Goal: Task Accomplishment & Management: Complete application form

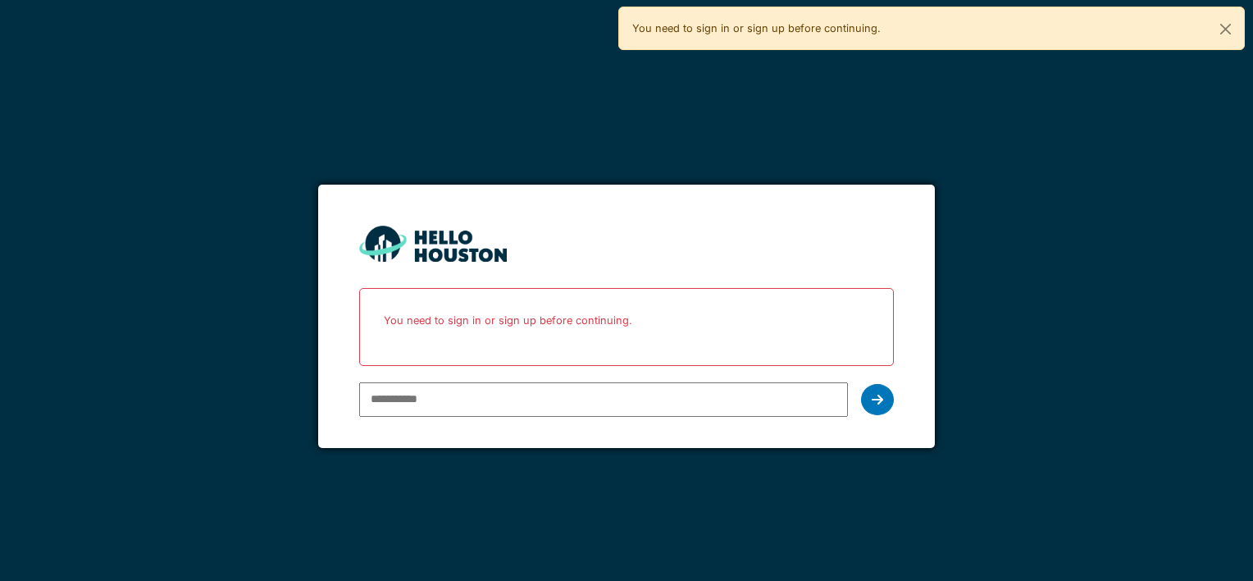
type input "**********"
click at [905, 403] on form "**********" at bounding box center [626, 315] width 616 height 263
click at [889, 407] on div at bounding box center [877, 399] width 33 height 31
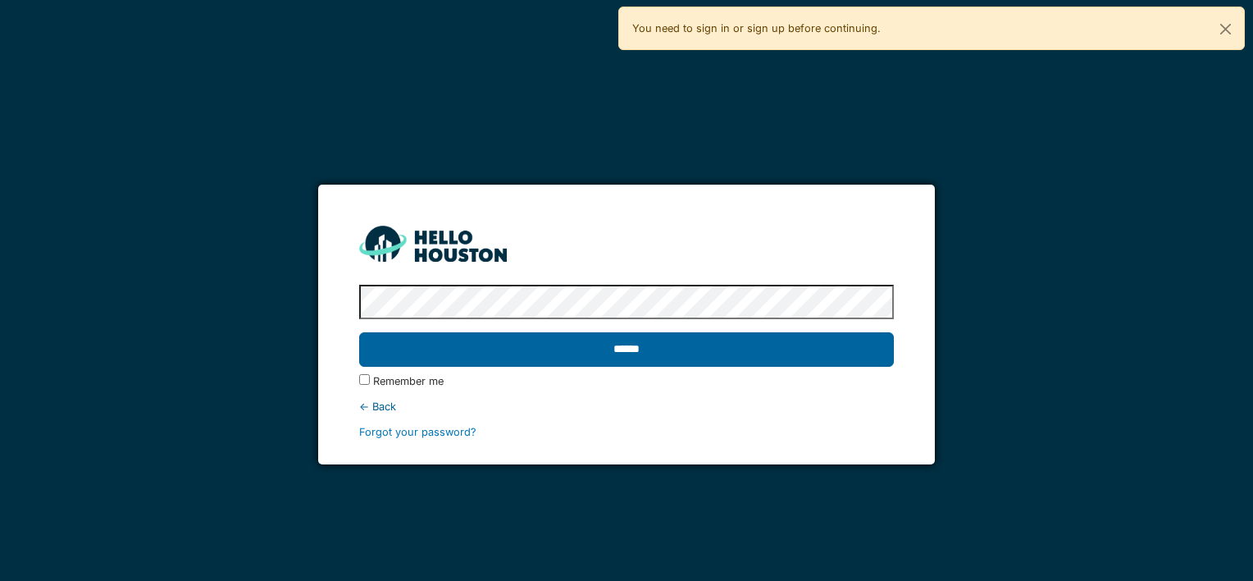
click at [715, 360] on input "******" at bounding box center [626, 349] width 534 height 34
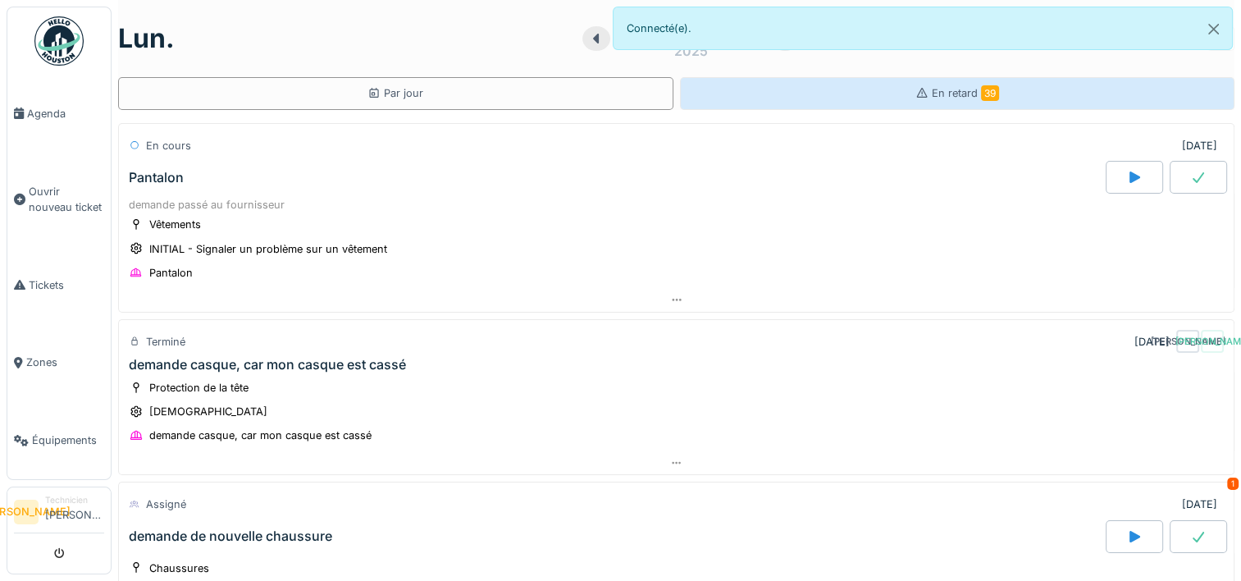
click at [895, 96] on div "En retard 39" at bounding box center [957, 93] width 555 height 33
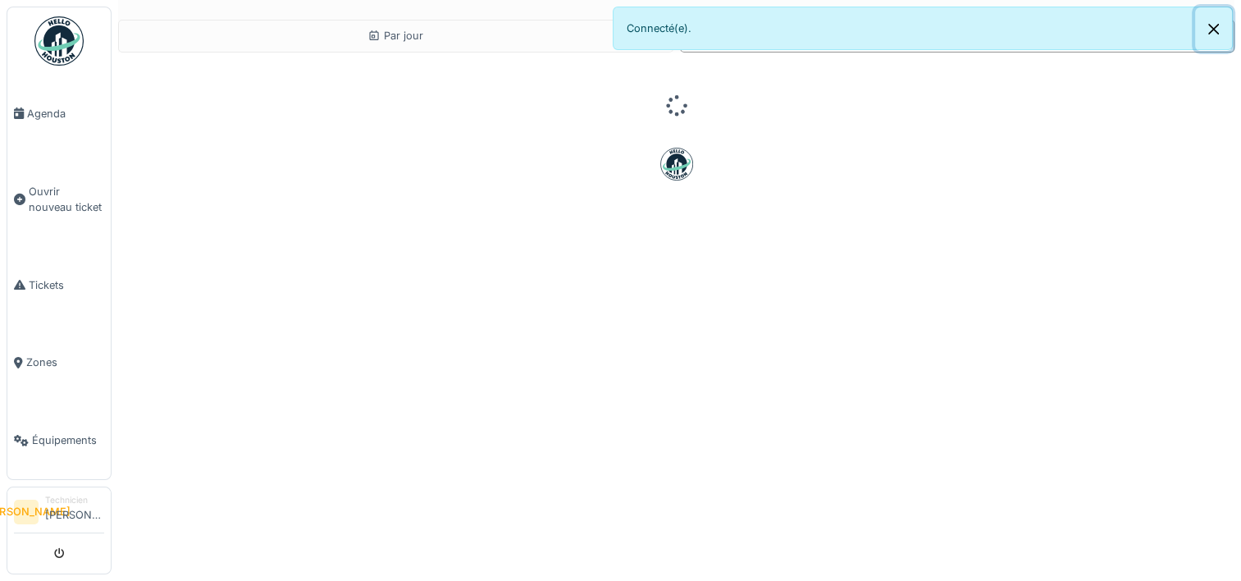
click at [1219, 36] on button "Close" at bounding box center [1213, 28] width 37 height 43
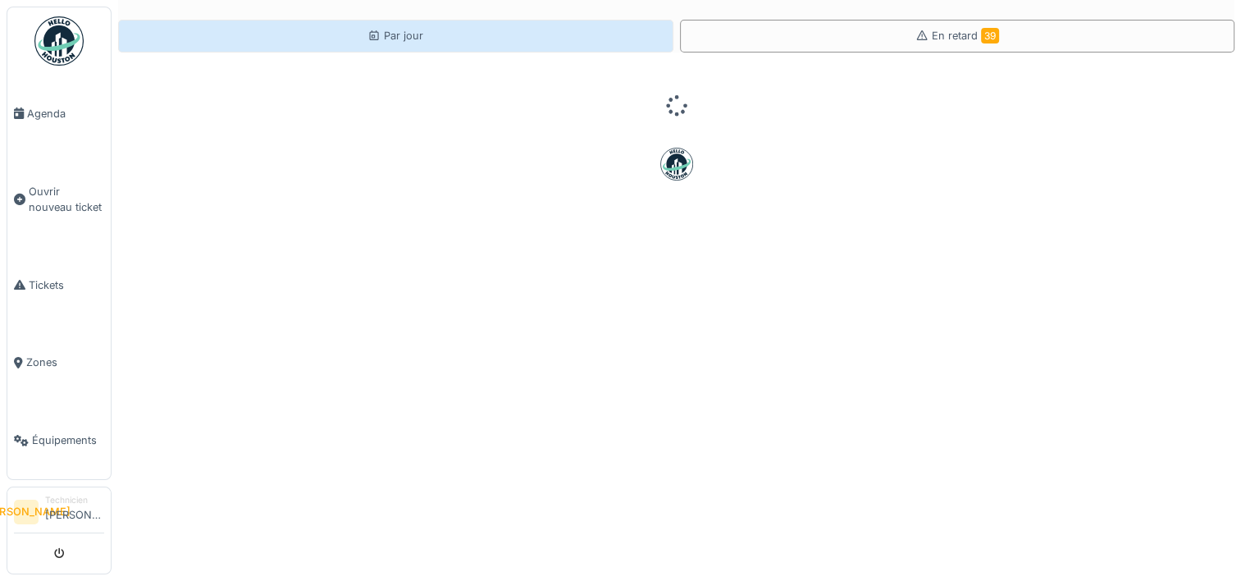
click at [380, 34] on div "Par jour" at bounding box center [395, 36] width 56 height 16
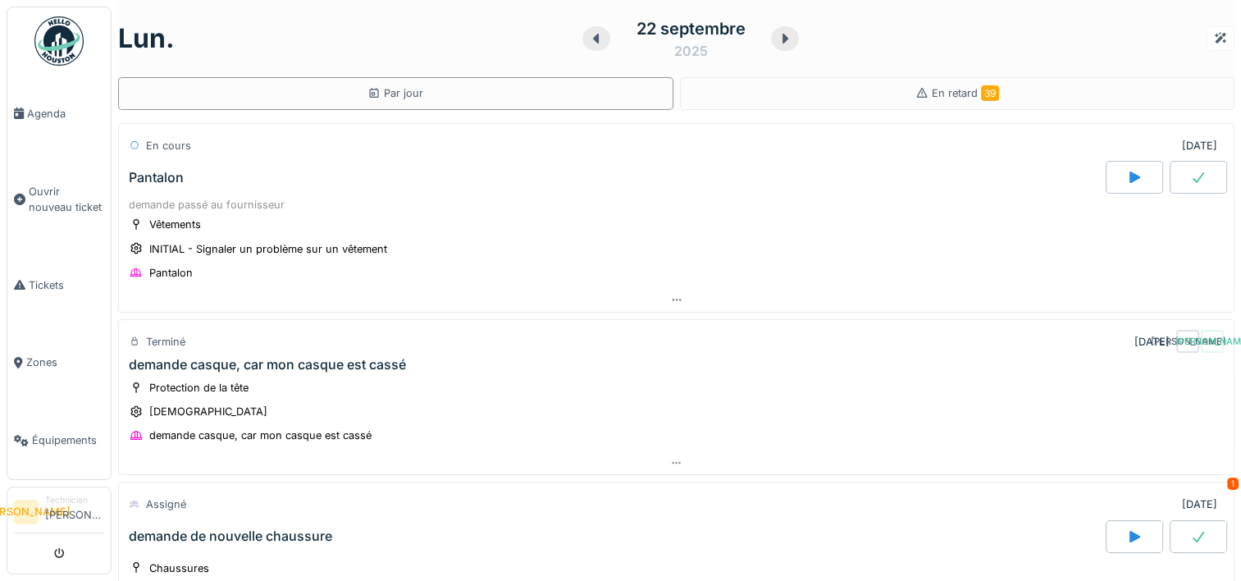
click at [515, 423] on div "Protection de la tête Casque demande casque, car mon casque est cassé" at bounding box center [676, 412] width 1095 height 66
click at [154, 151] on div "En cours" at bounding box center [168, 146] width 45 height 16
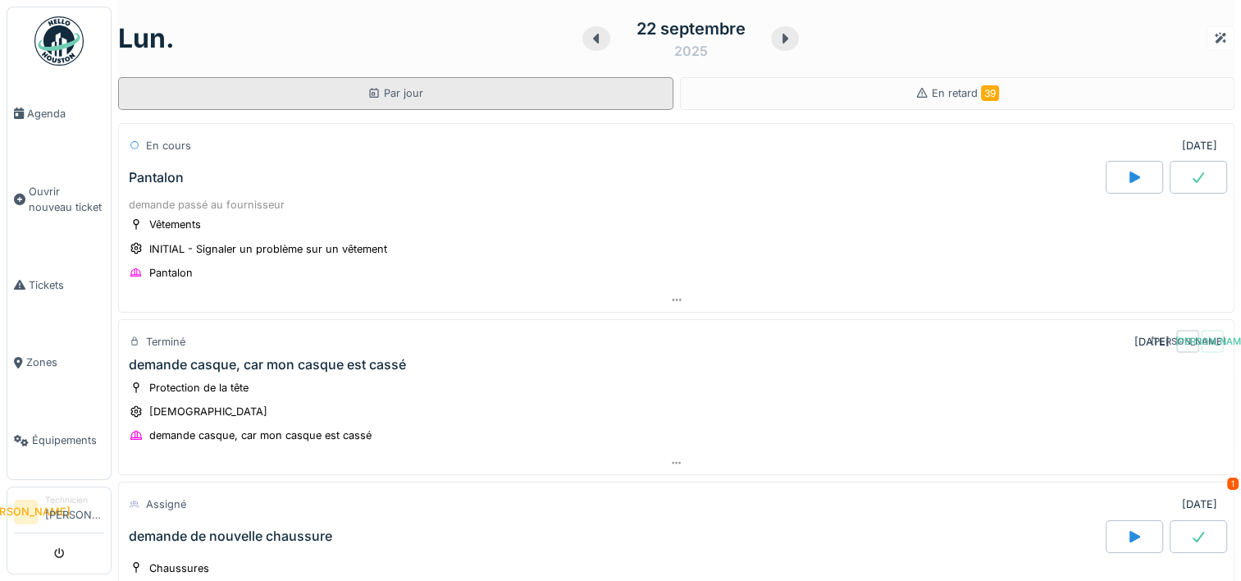
click at [493, 98] on div "Par jour" at bounding box center [395, 93] width 555 height 33
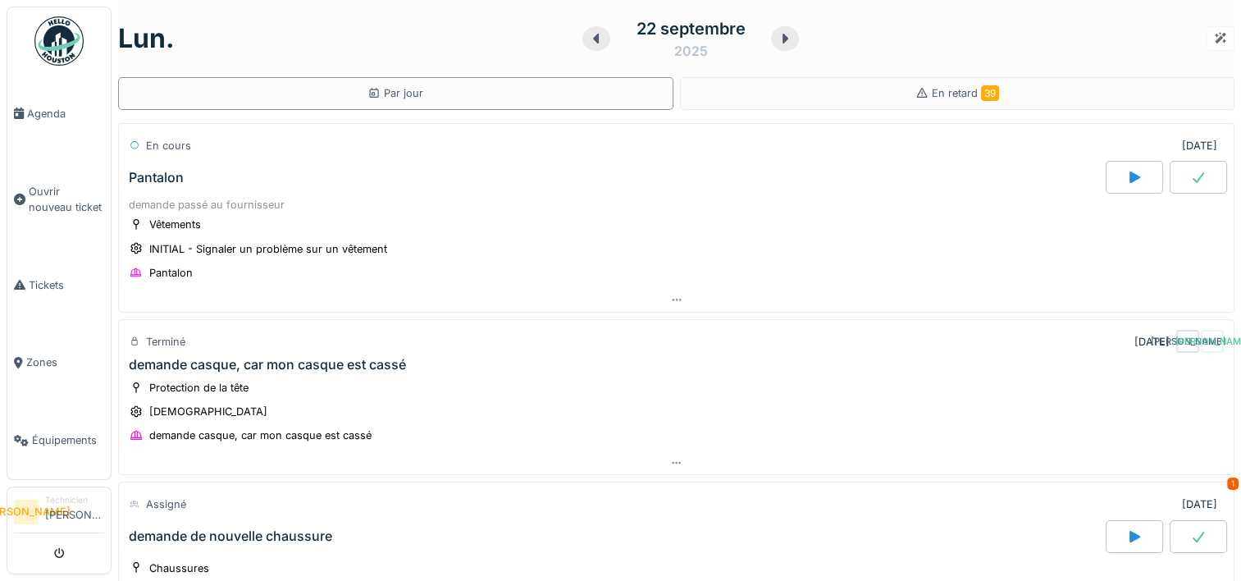
click at [1214, 35] on div at bounding box center [1220, 38] width 13 height 16
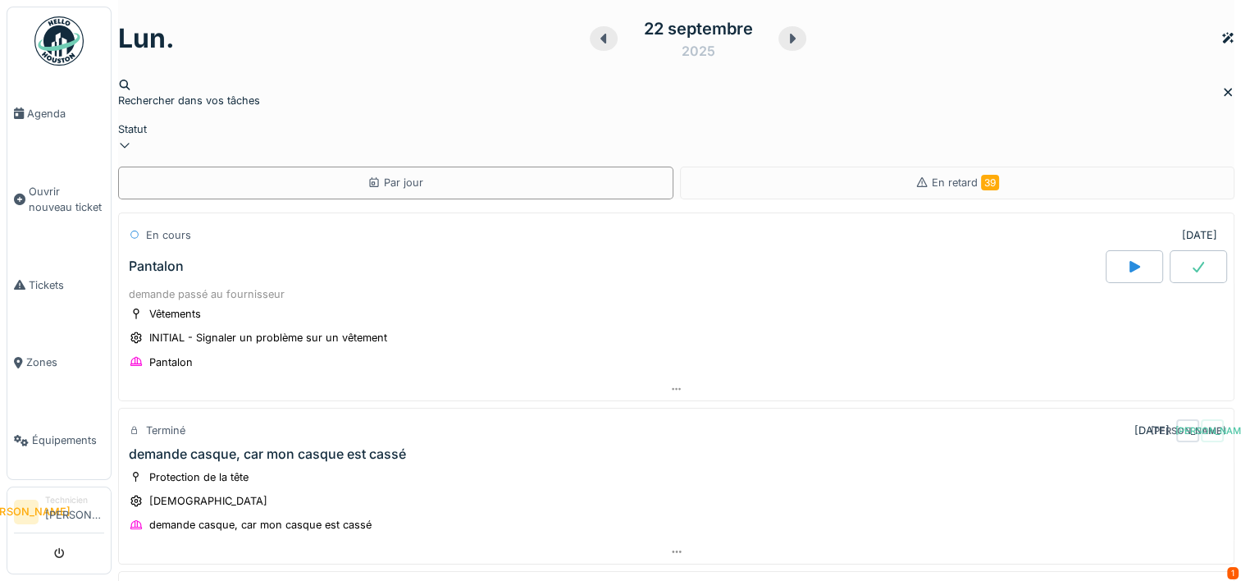
click at [572, 138] on div at bounding box center [676, 138] width 1116 height 0
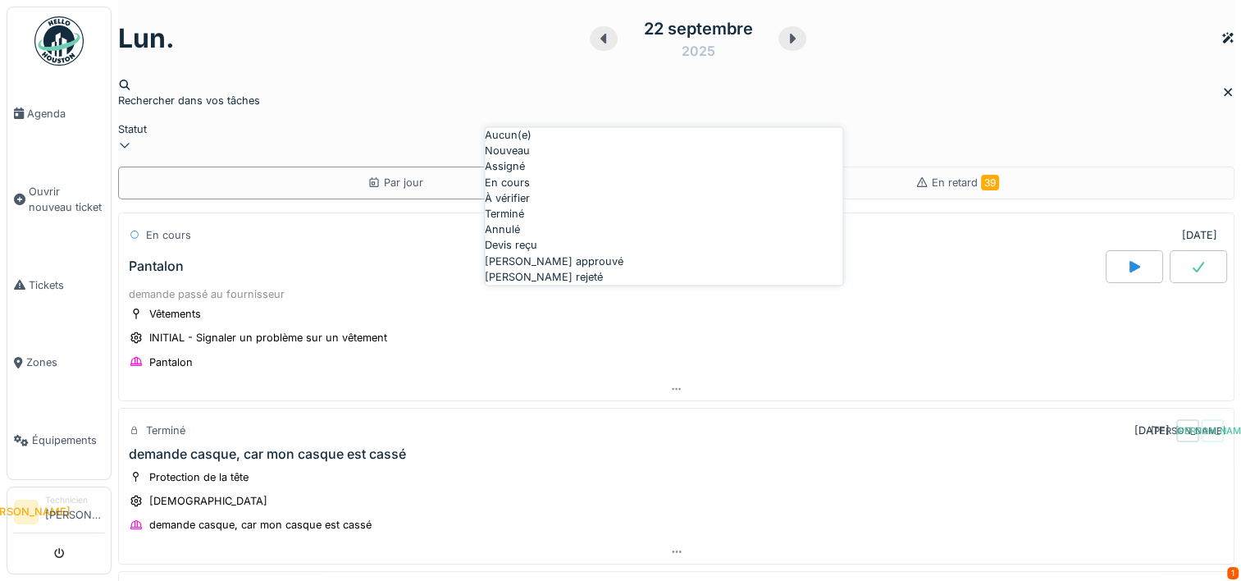
click at [549, 190] on div "En cours" at bounding box center [664, 183] width 358 height 16
type input "*******"
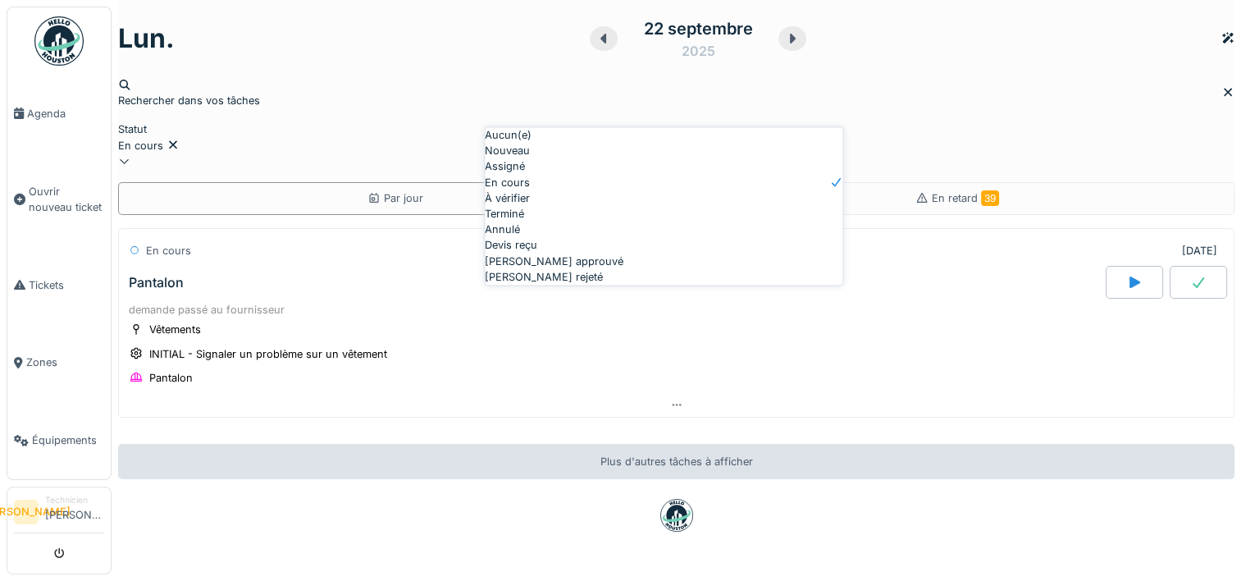
click at [954, 71] on div "lun. 22 septembre 2025 Rechercher dans vos tâches Statut En cours ******* Par j…" at bounding box center [676, 107] width 1116 height 215
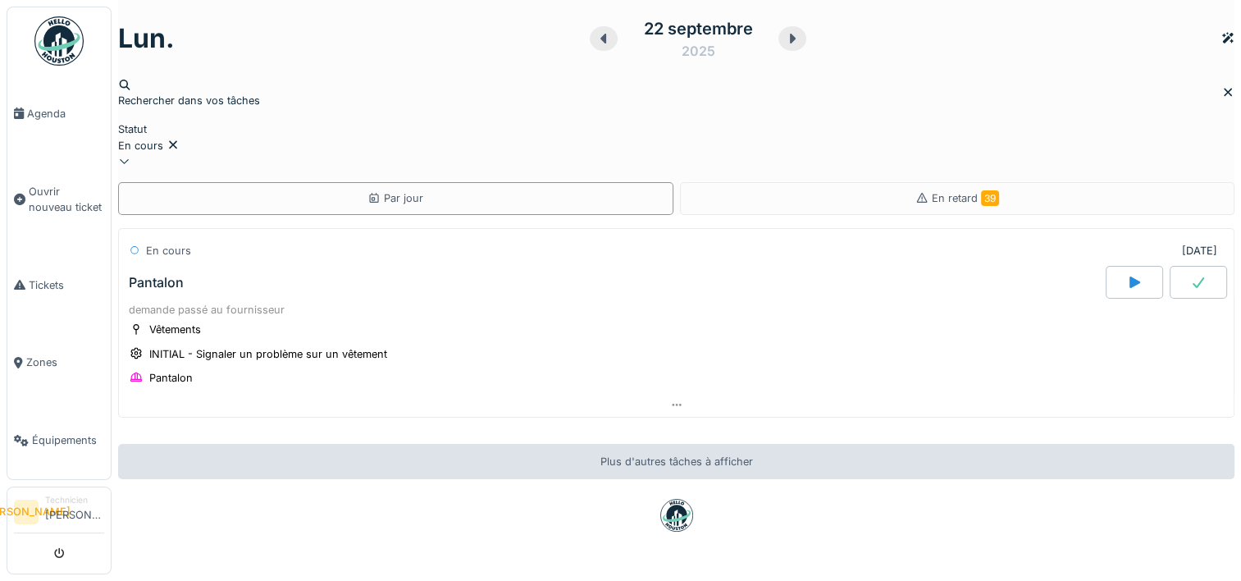
click at [545, 329] on div "Vêtements INITIAL - Signaler un problème sur un vêtement Pantalon" at bounding box center [676, 354] width 1095 height 66
click at [667, 393] on div at bounding box center [676, 405] width 1114 height 24
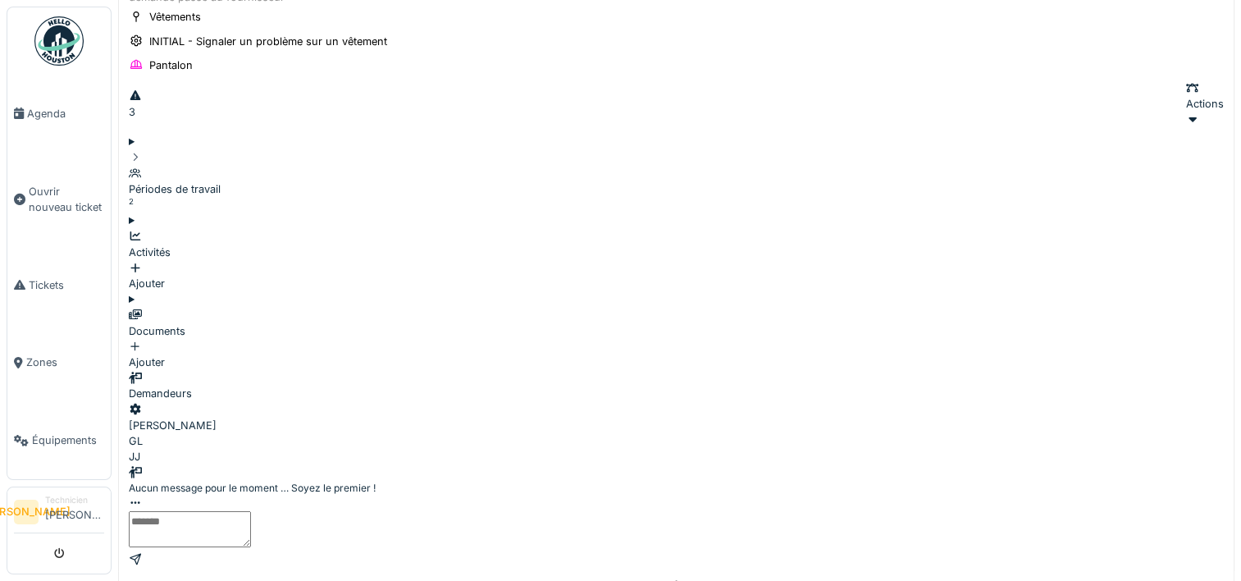
scroll to position [203, 0]
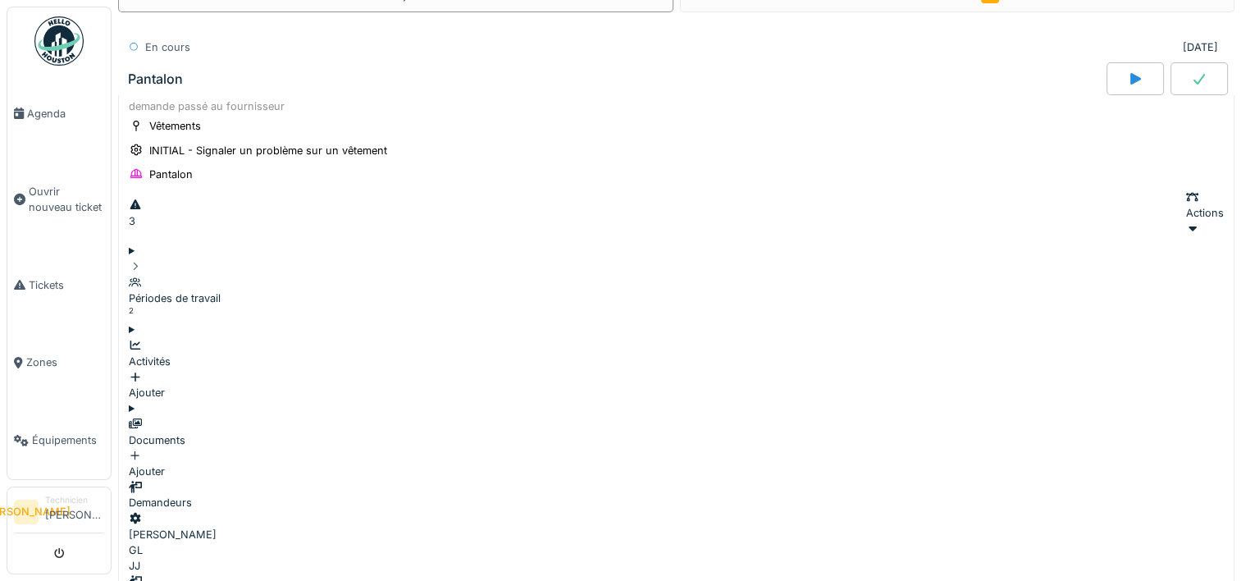
click at [172, 432] on div "Documents" at bounding box center [676, 440] width 1095 height 16
click at [171, 353] on div "Activités" at bounding box center [676, 361] width 1095 height 16
click at [263, 290] on div "Périodes de travail" at bounding box center [676, 298] width 1095 height 16
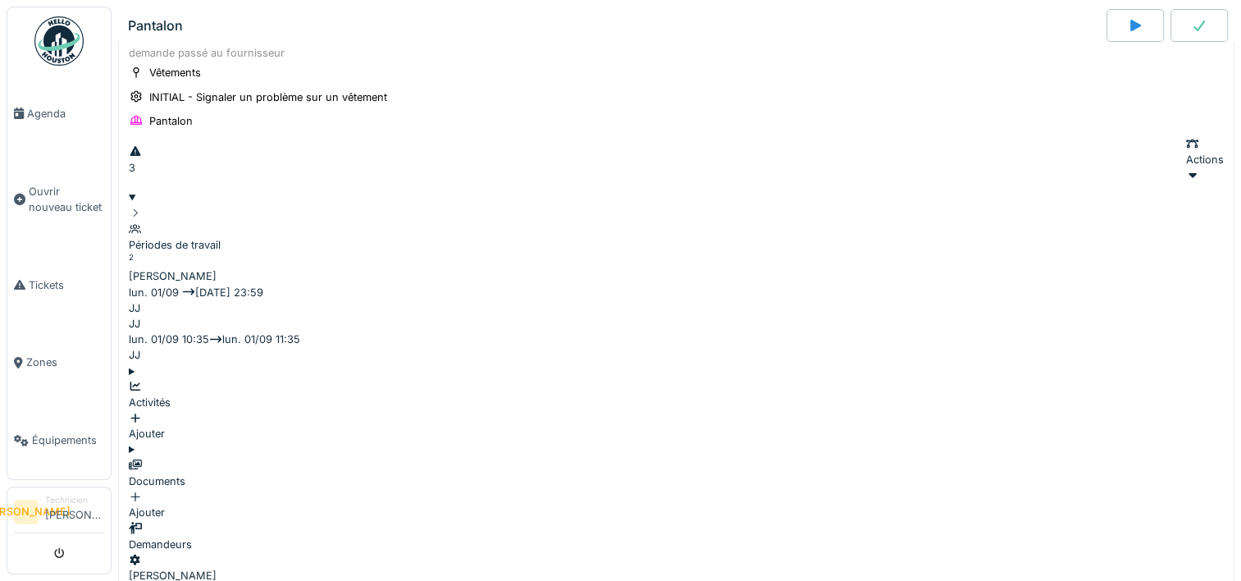
scroll to position [285, 0]
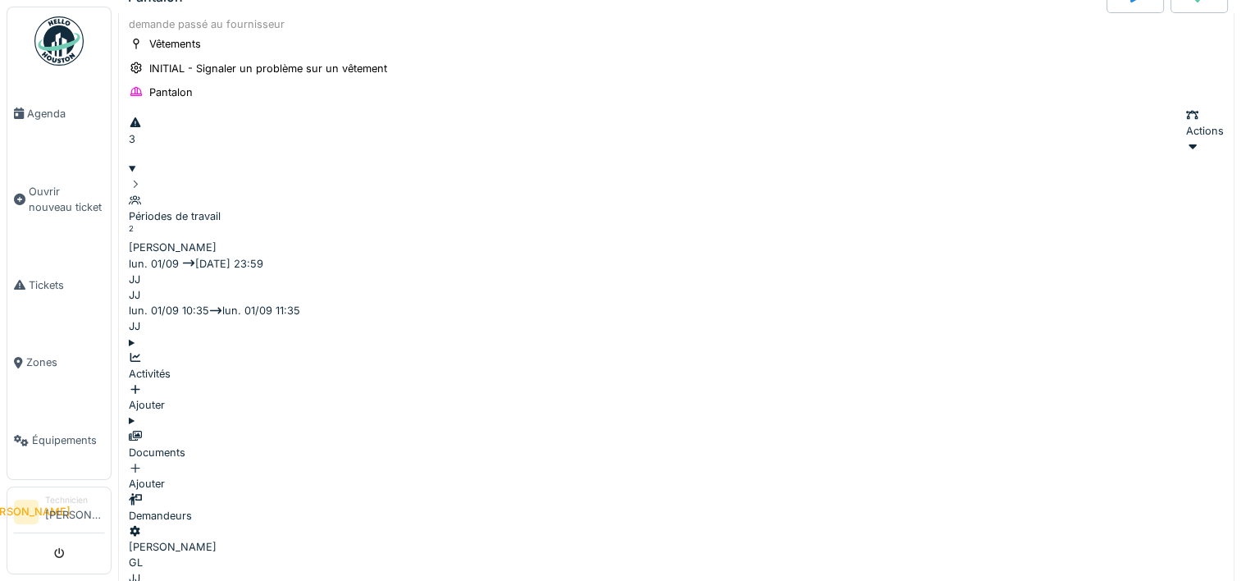
click at [142, 352] on icon at bounding box center [135, 357] width 13 height 11
click at [161, 429] on div "Documents" at bounding box center [676, 444] width 1095 height 31
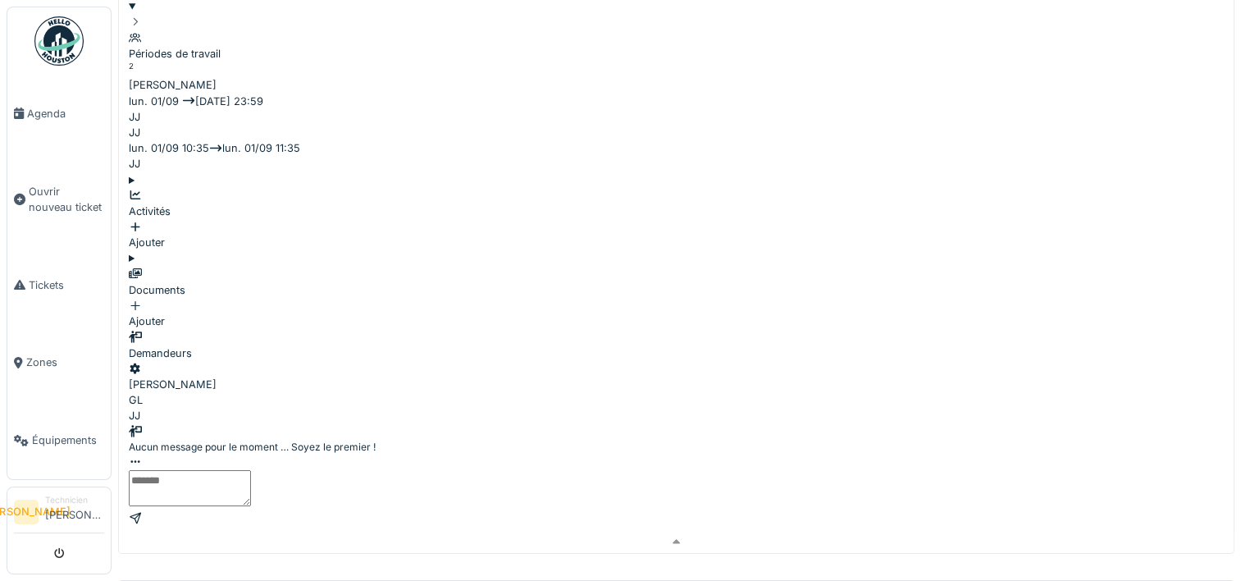
scroll to position [0, 0]
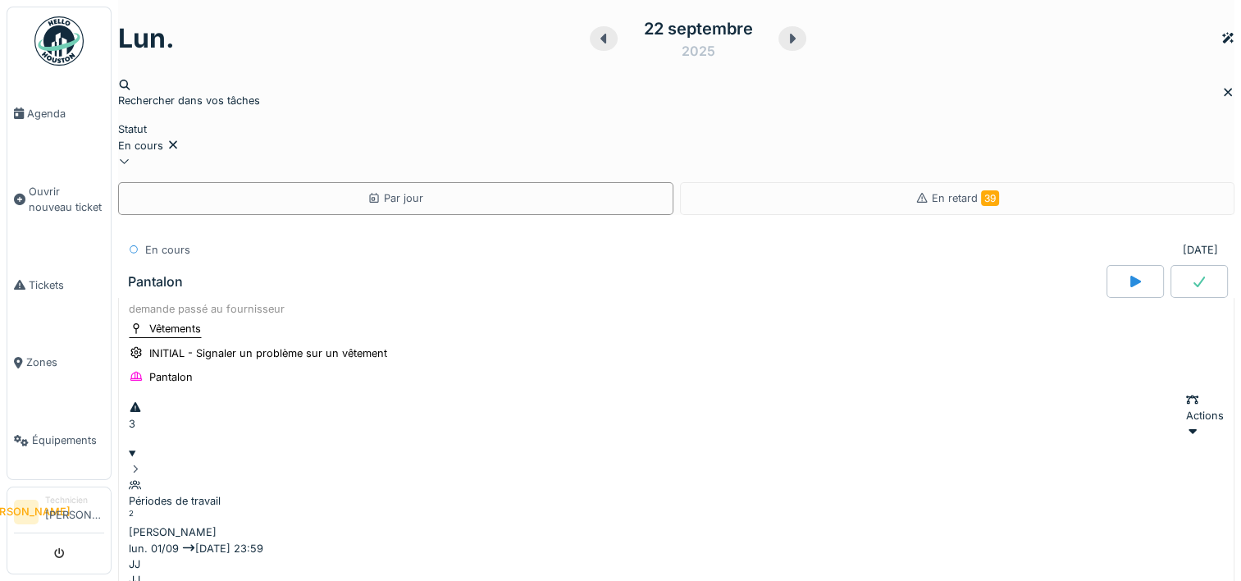
click at [165, 321] on div "Vêtements" at bounding box center [175, 329] width 52 height 16
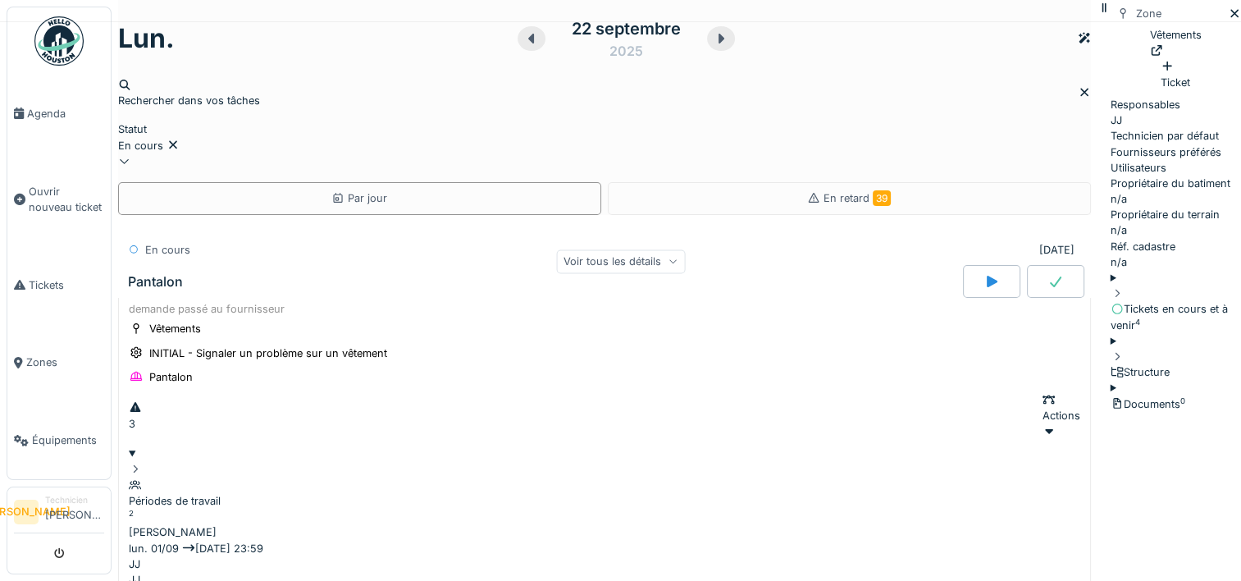
click at [1228, 19] on icon at bounding box center [1234, 13] width 13 height 11
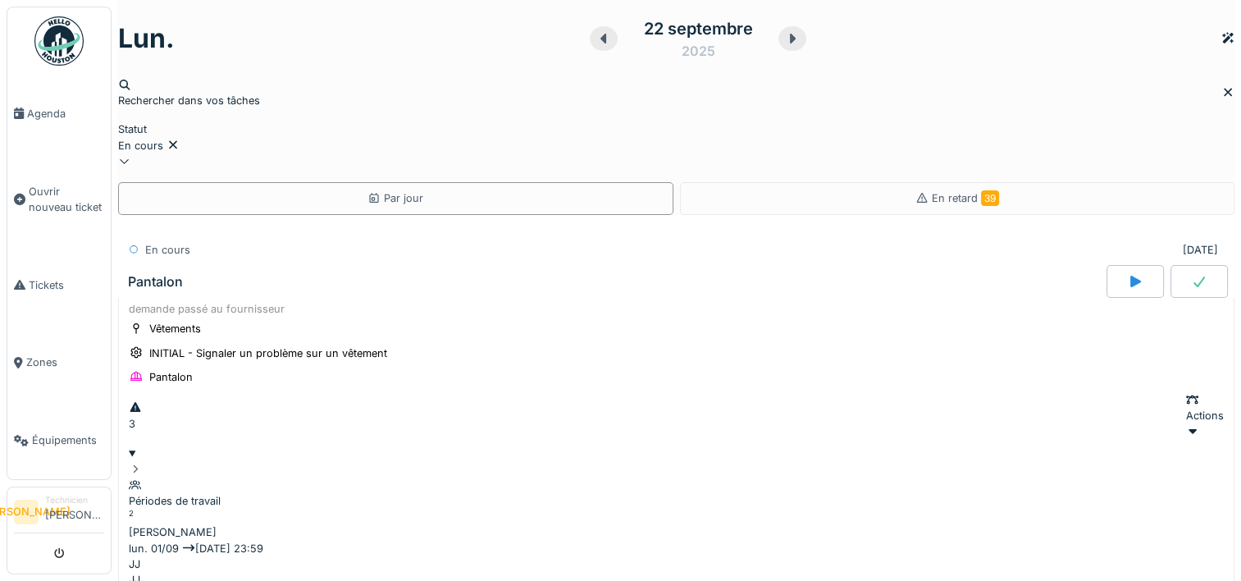
click at [167, 274] on div "Pantalon" at bounding box center [155, 282] width 55 height 16
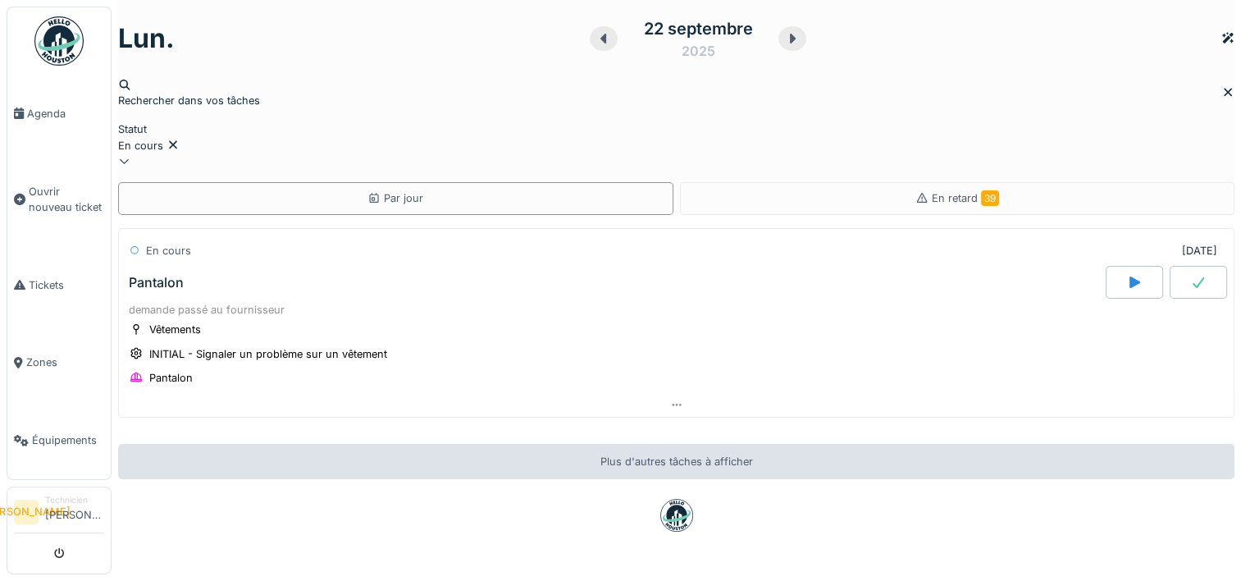
click at [1190, 276] on icon at bounding box center [1198, 282] width 16 height 13
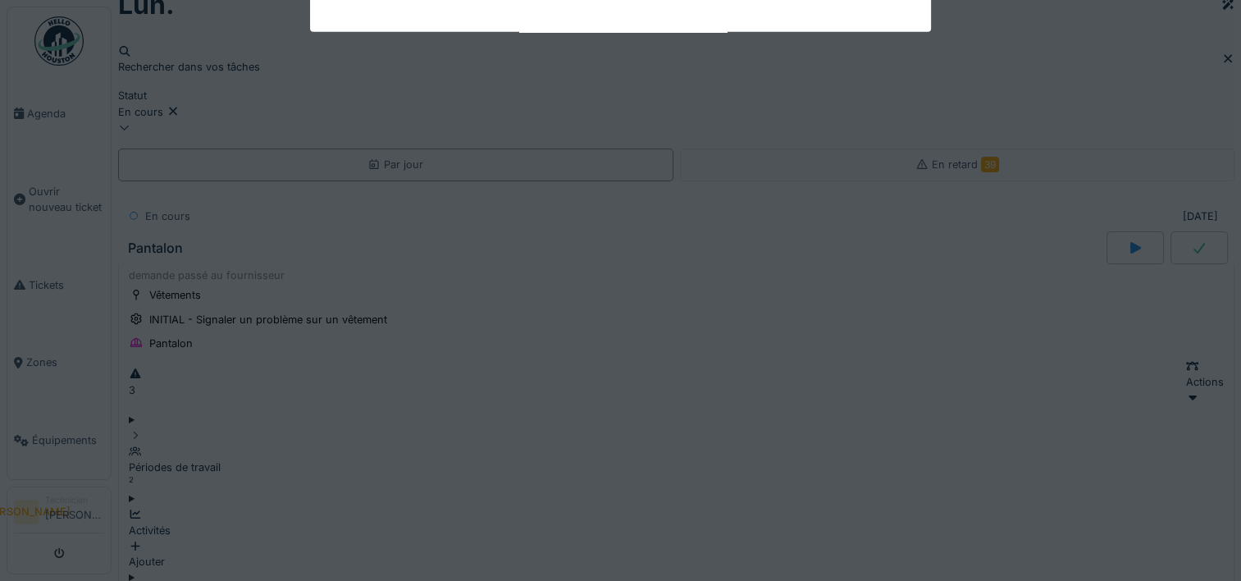
scroll to position [121, 0]
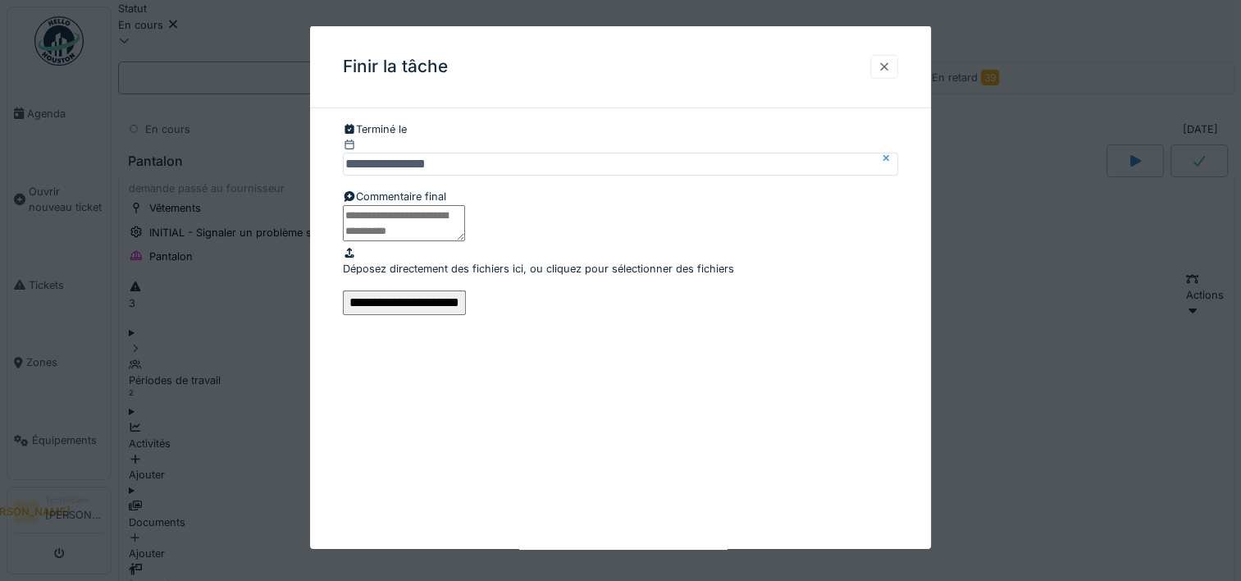
click at [898, 71] on div at bounding box center [884, 67] width 28 height 24
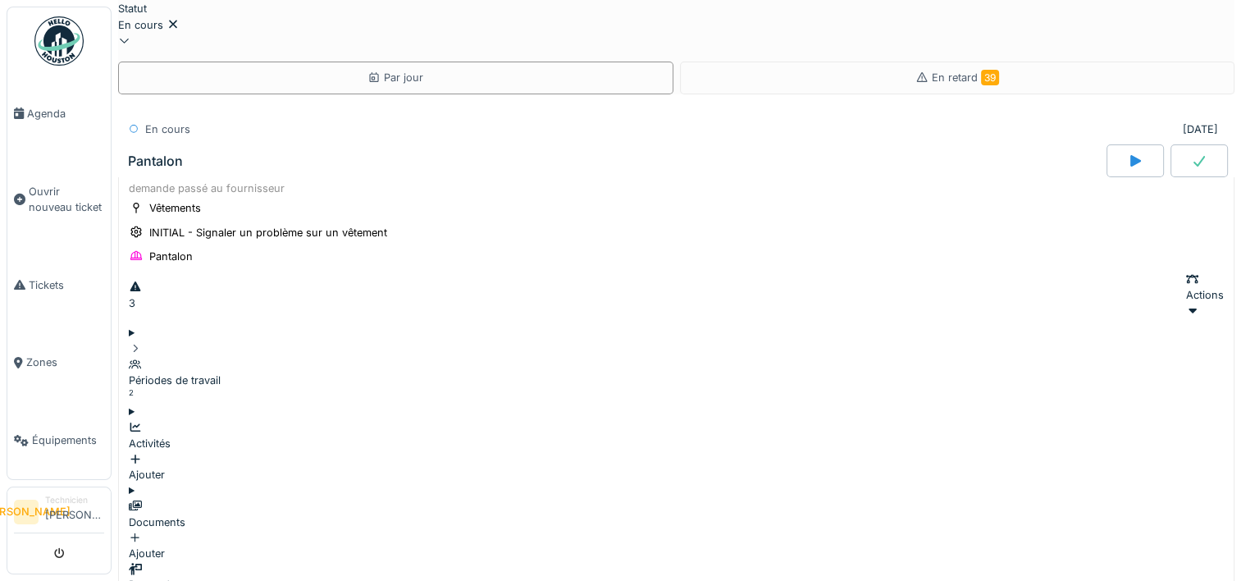
scroll to position [0, 0]
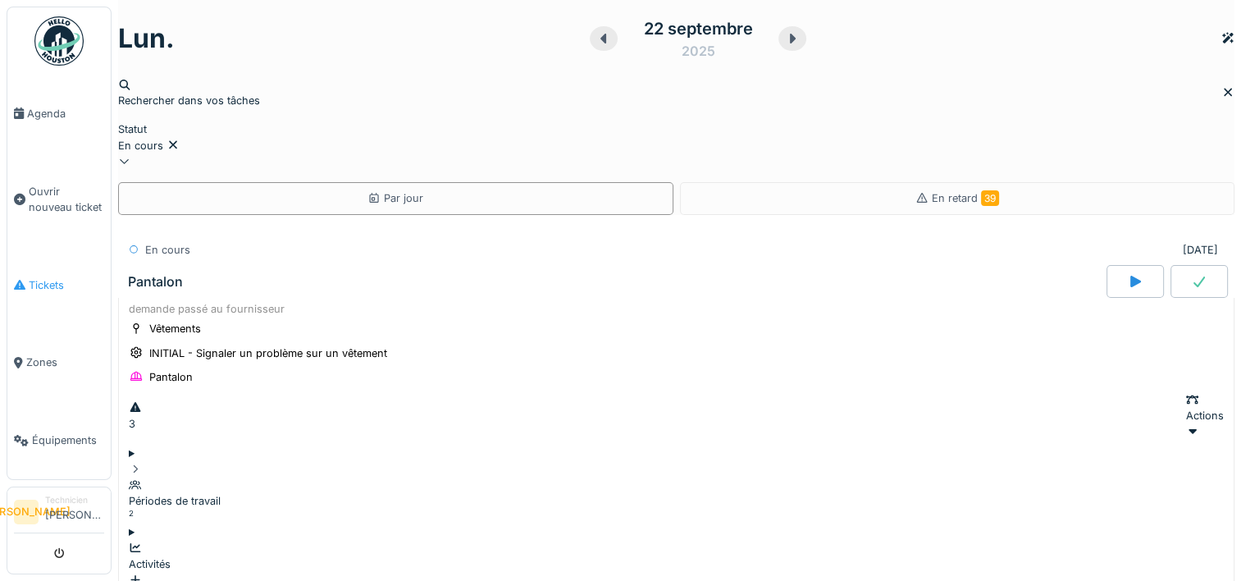
click at [43, 280] on span "Tickets" at bounding box center [66, 285] width 75 height 16
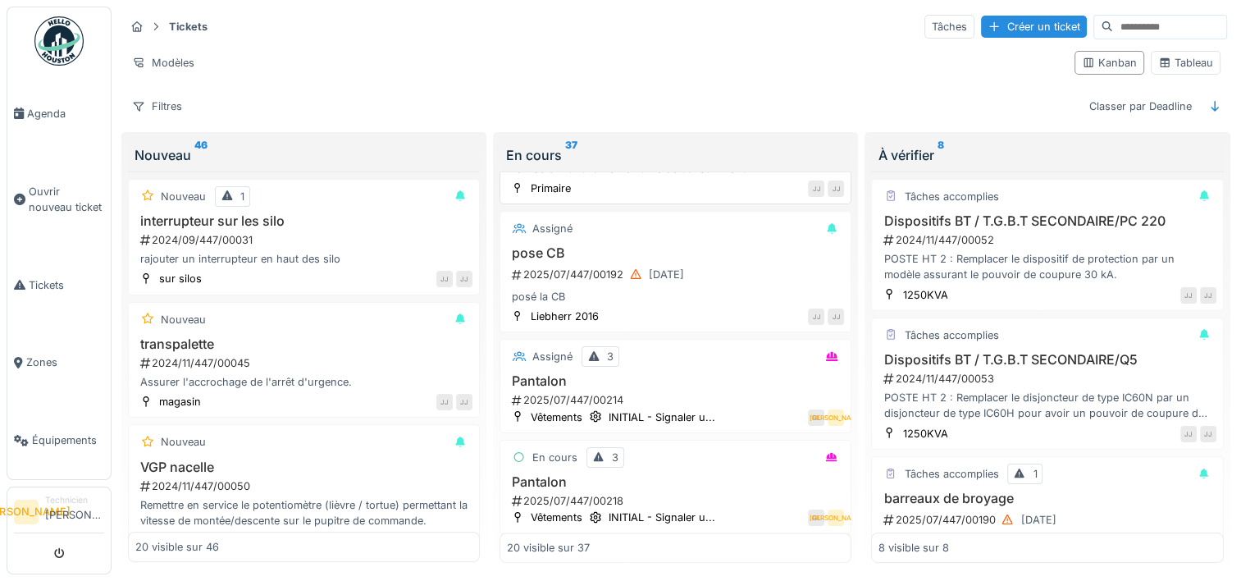
scroll to position [2183, 0]
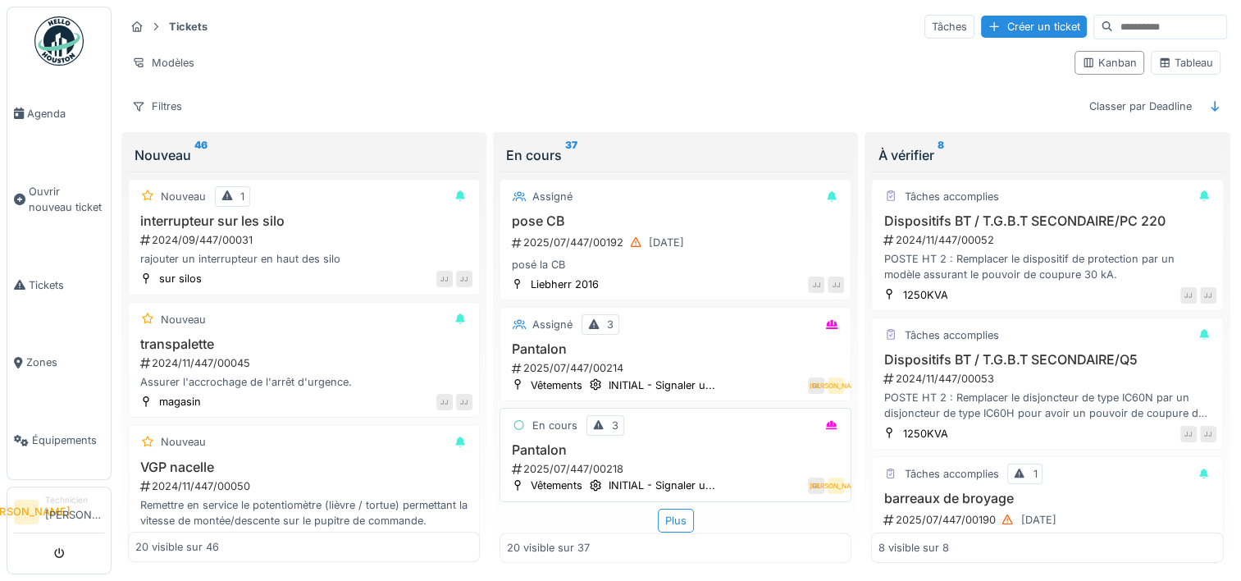
click at [731, 461] on div "2025/07/447/00218" at bounding box center [677, 469] width 334 height 16
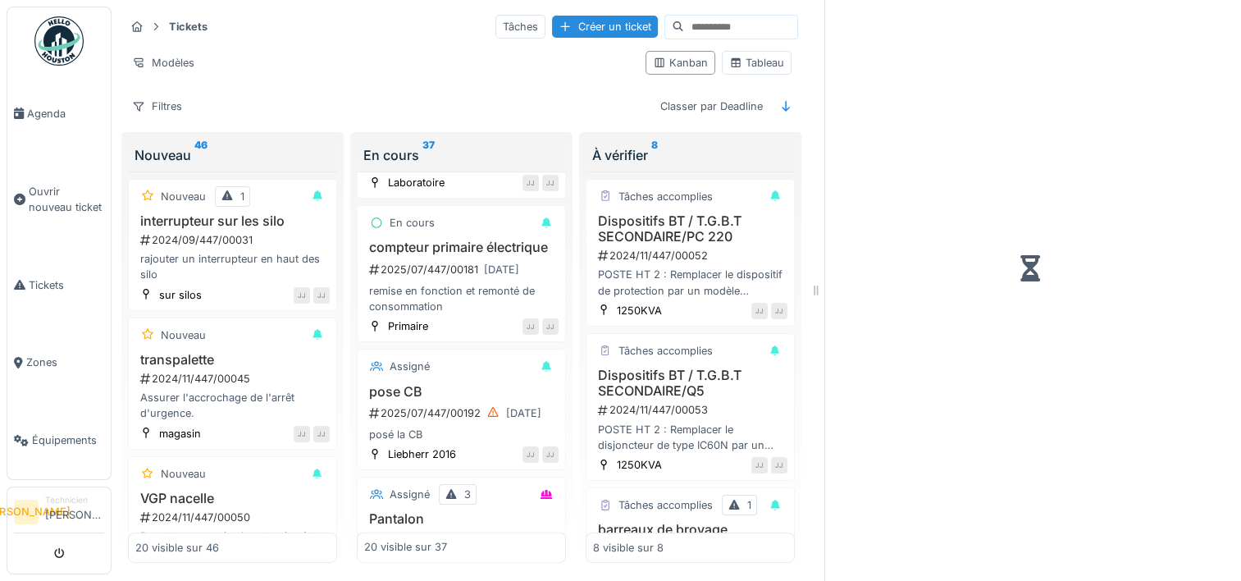
scroll to position [2419, 0]
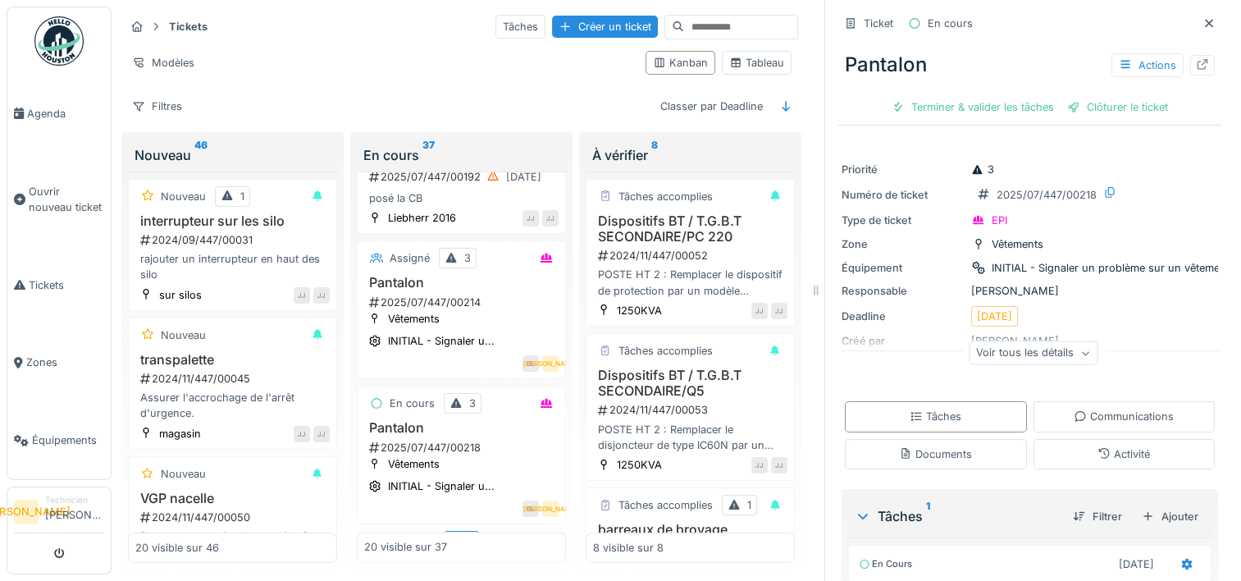
click at [1012, 354] on div "Voir tous les détails" at bounding box center [1032, 353] width 129 height 24
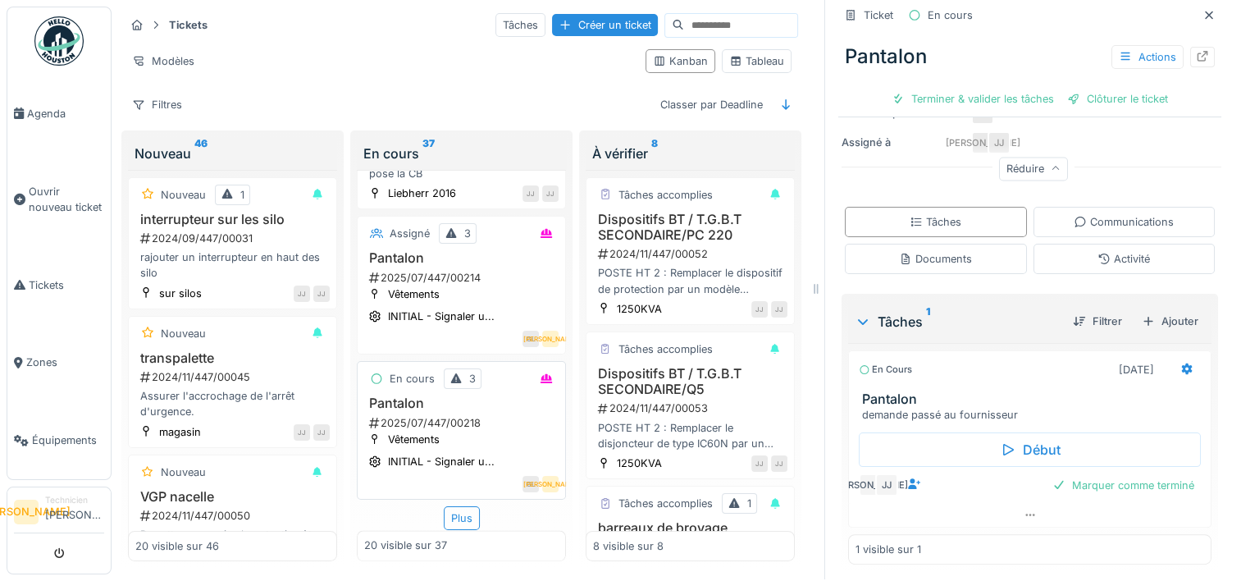
scroll to position [13, 0]
click at [444, 506] on div "Plus" at bounding box center [462, 518] width 36 height 24
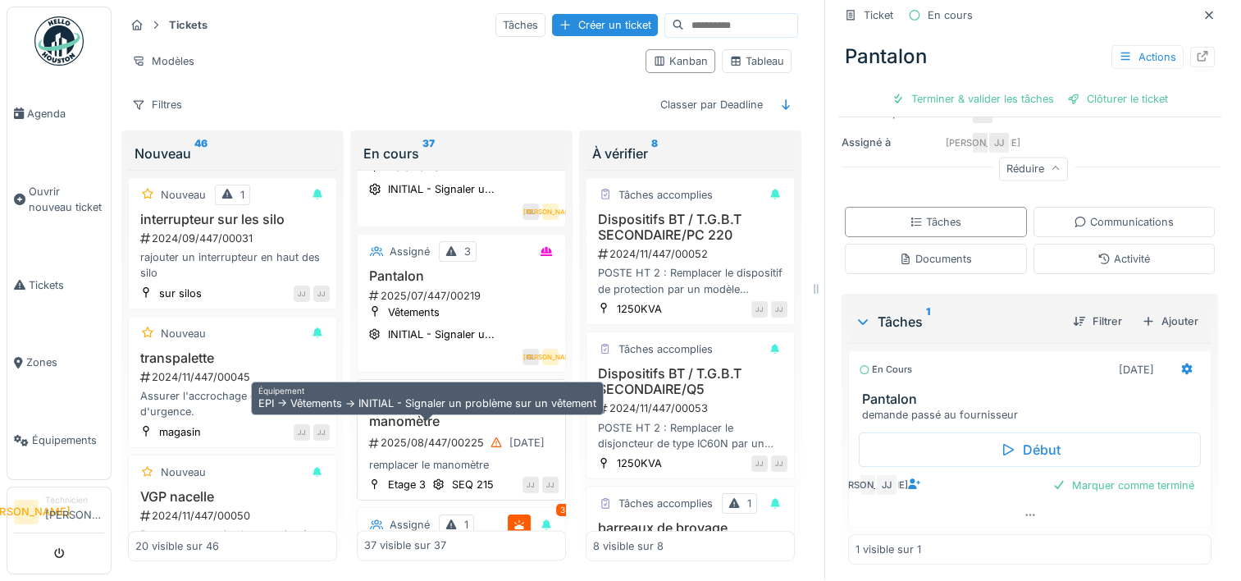
scroll to position [2754, 0]
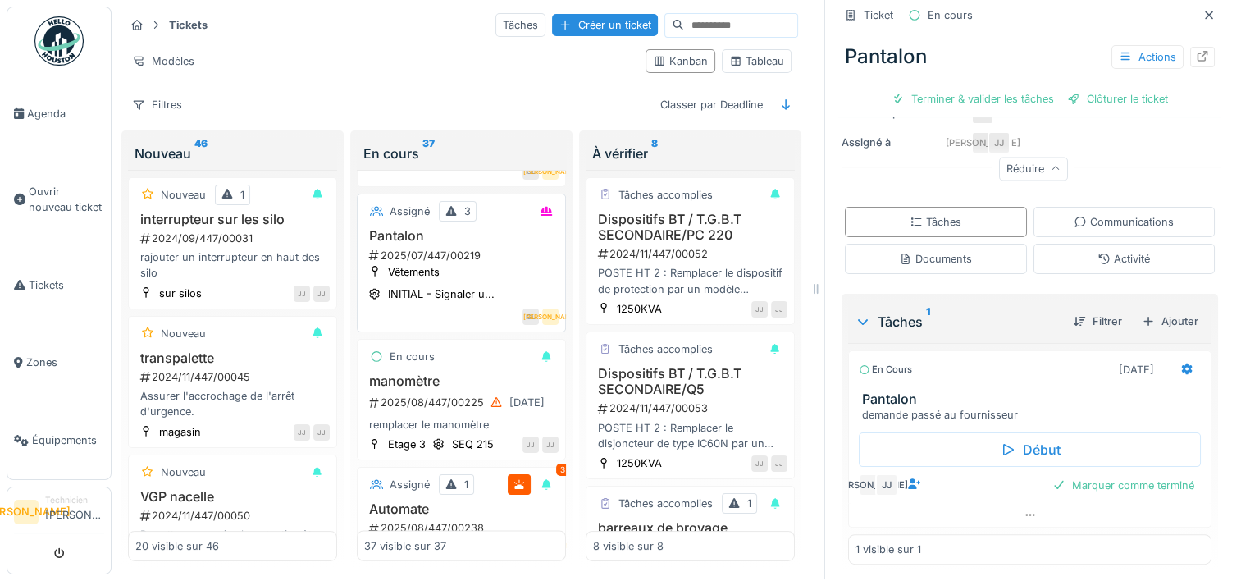
click at [502, 263] on div "2025/07/447/00219" at bounding box center [462, 256] width 191 height 16
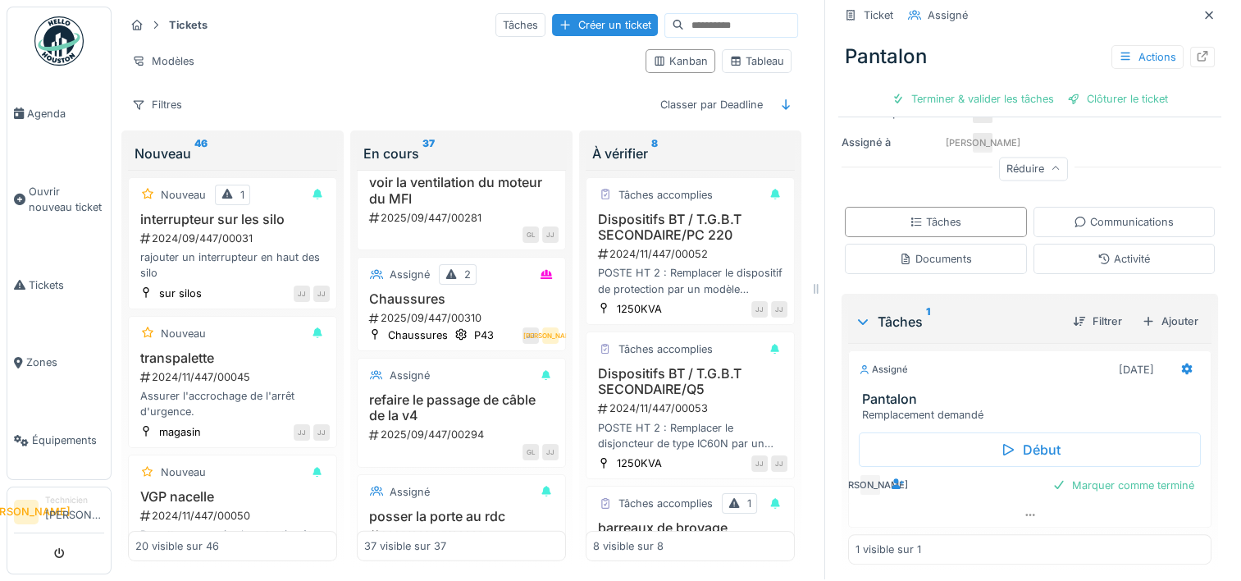
scroll to position [3902, 0]
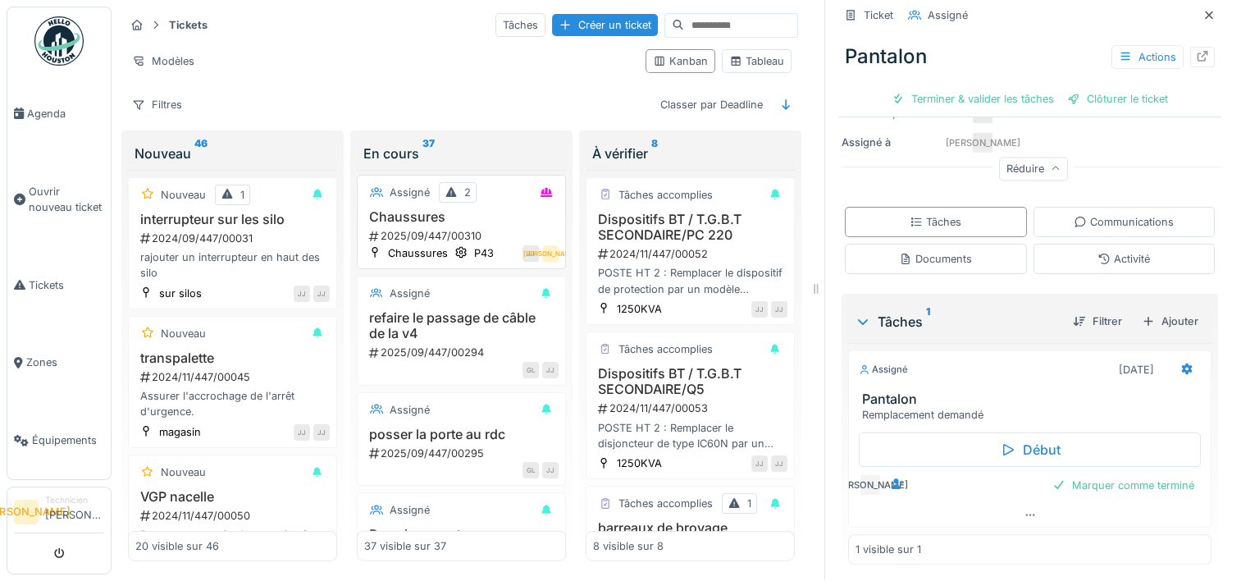
click at [484, 225] on h3 "Chaussures" at bounding box center [461, 217] width 194 height 16
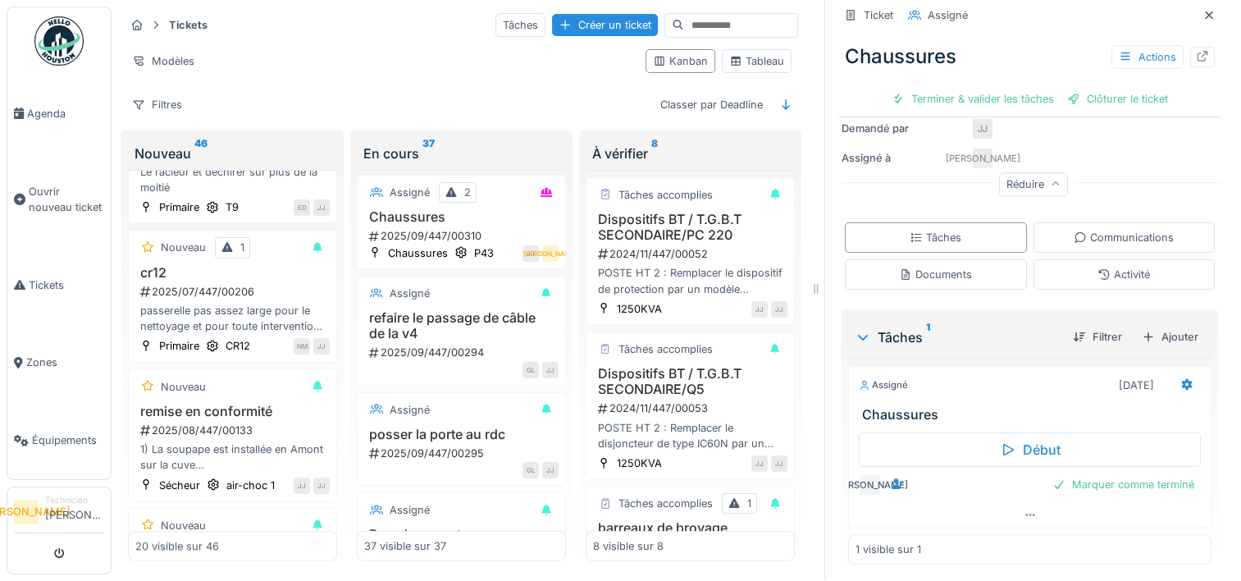
scroll to position [1312, 0]
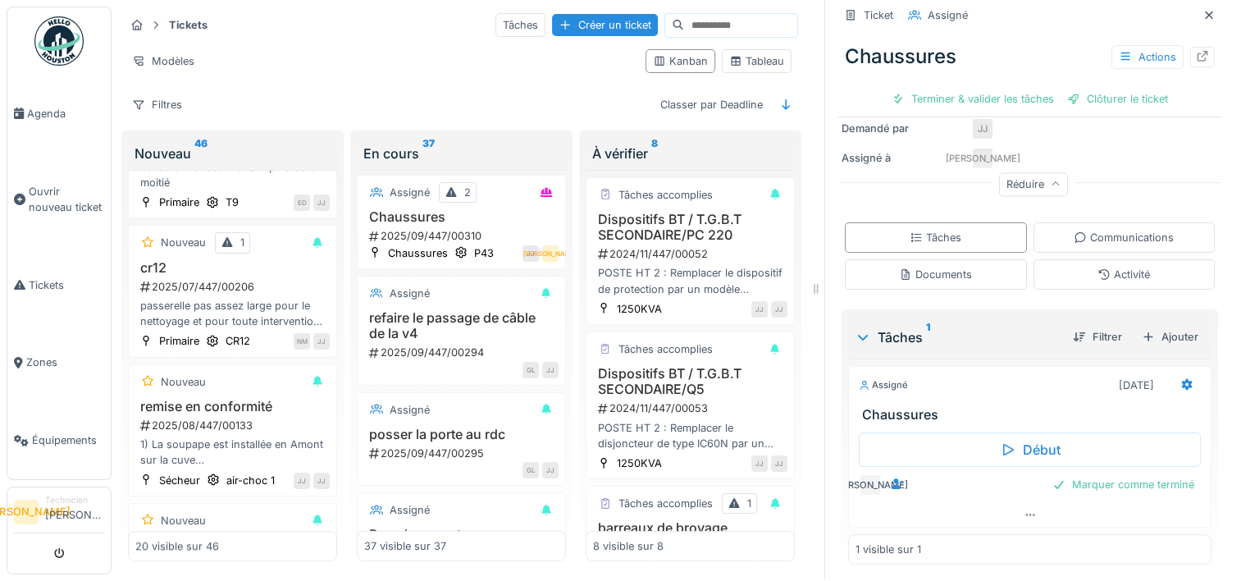
click at [552, 20] on div "Créer un ticket" at bounding box center [605, 25] width 106 height 22
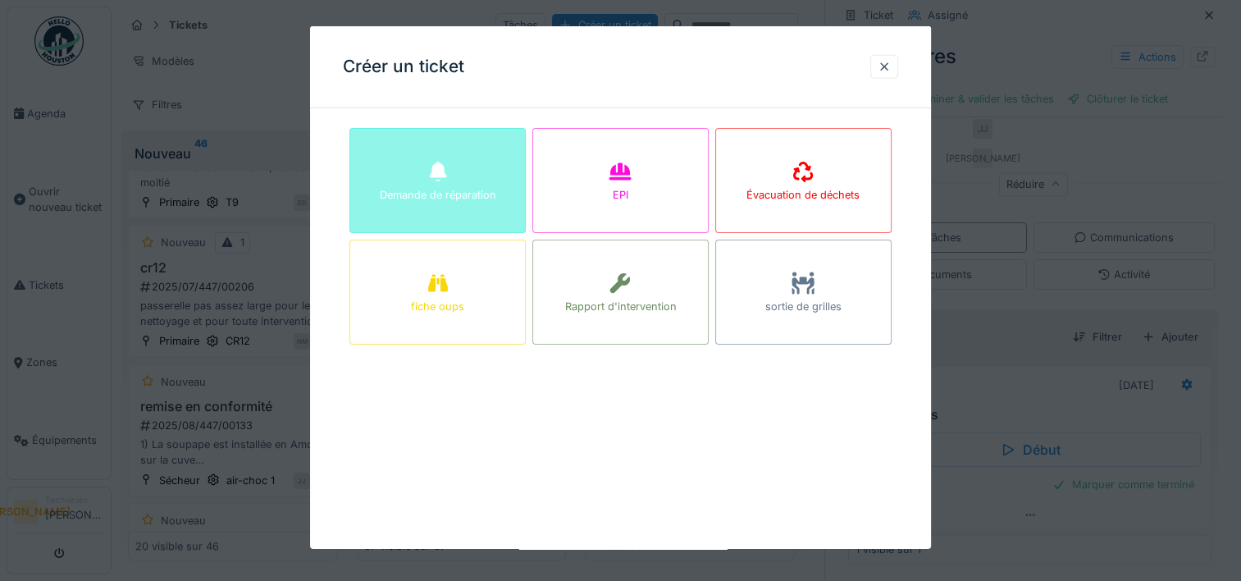
click at [470, 196] on div "Demande de réparation" at bounding box center [438, 195] width 116 height 16
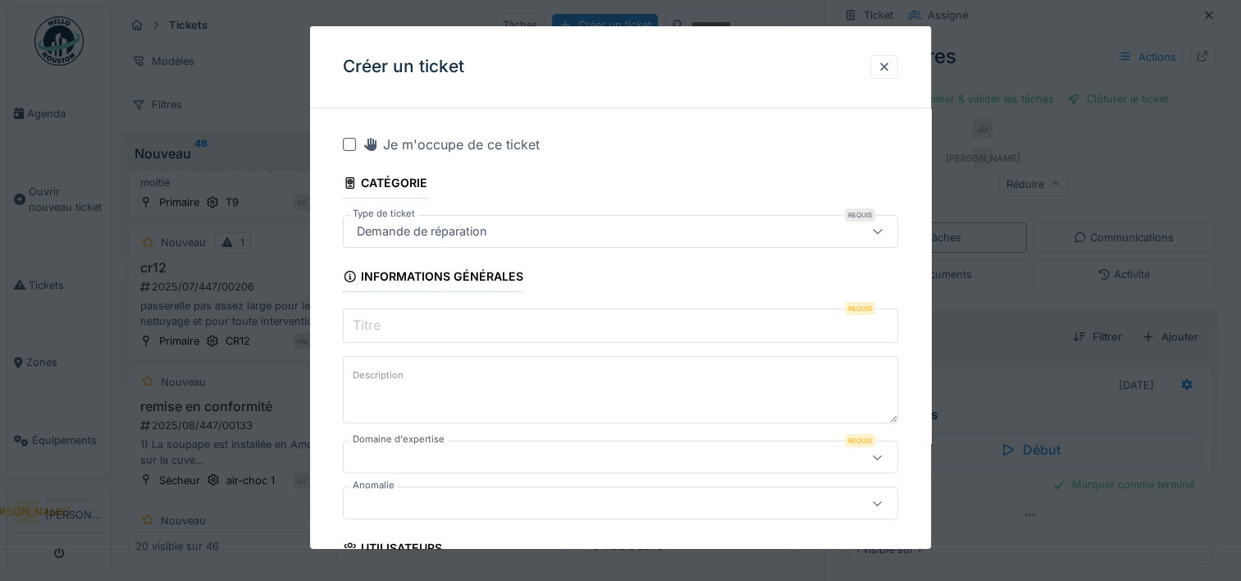
scroll to position [0, 0]
click at [888, 69] on div at bounding box center [883, 67] width 13 height 16
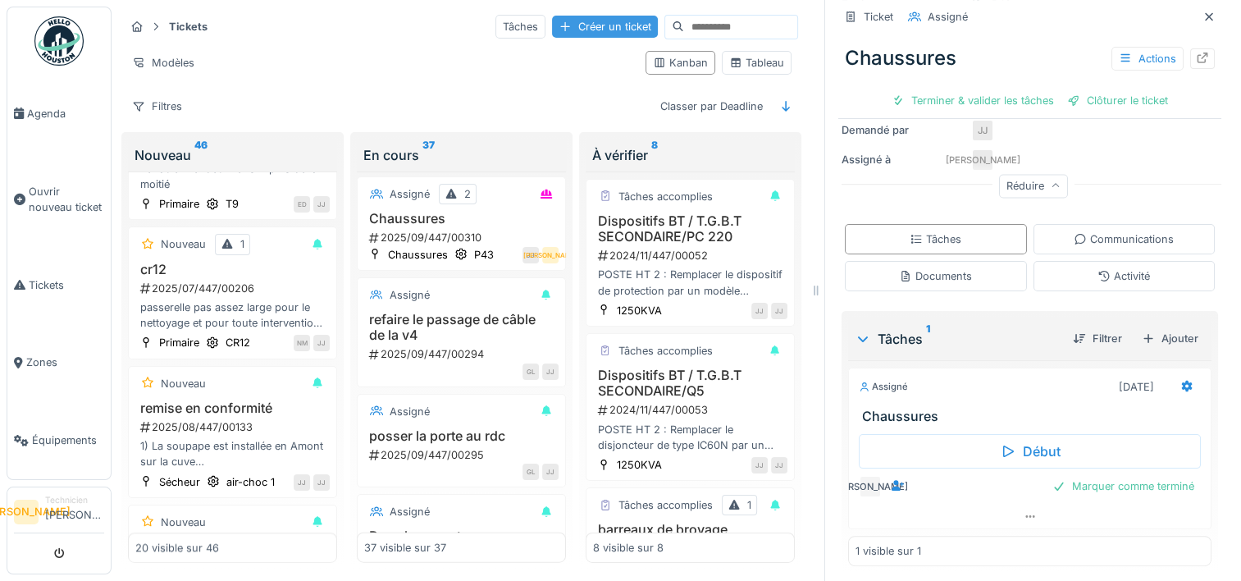
click at [552, 20] on div "Créer un ticket" at bounding box center [605, 27] width 106 height 22
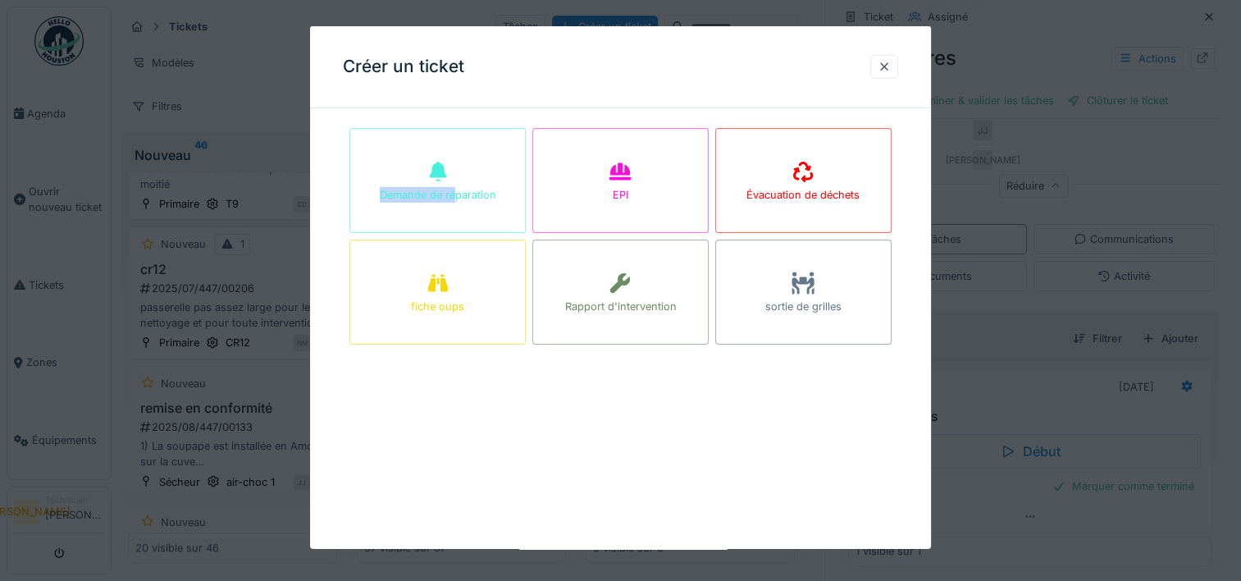
click at [454, 178] on div "Demande de réparation" at bounding box center [437, 180] width 176 height 105
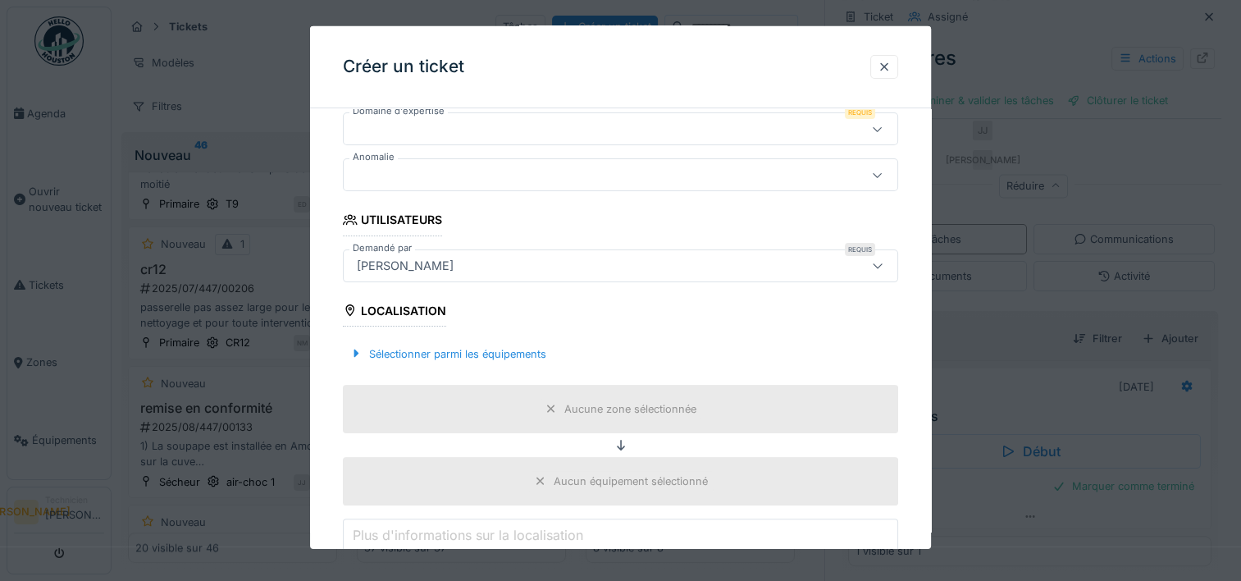
scroll to position [82, 0]
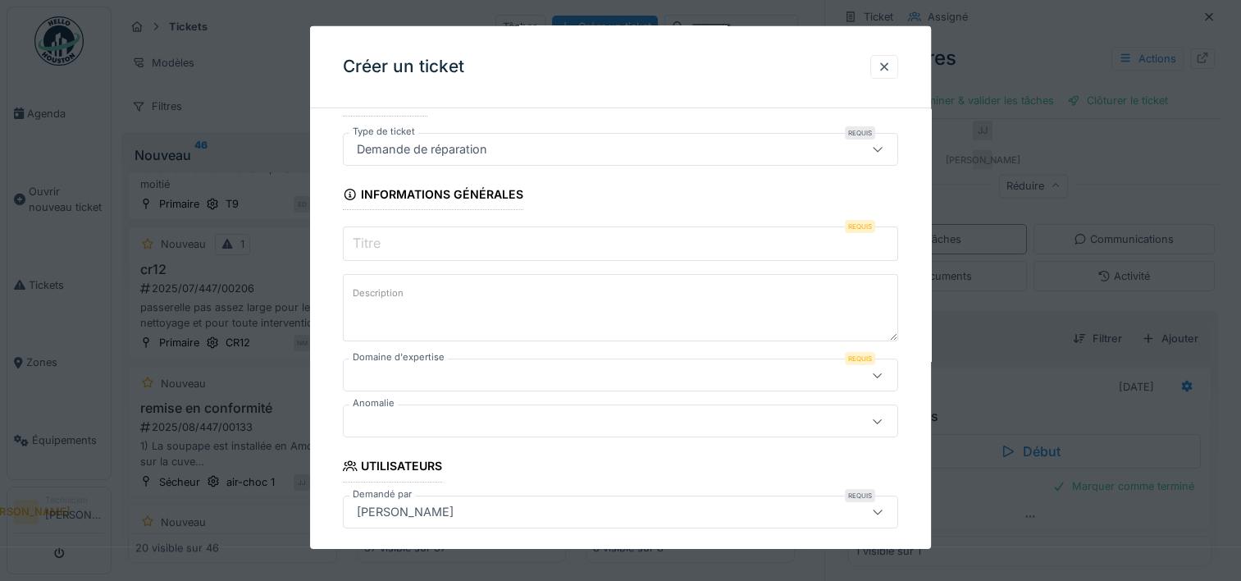
click at [516, 234] on input "Titre" at bounding box center [620, 243] width 555 height 34
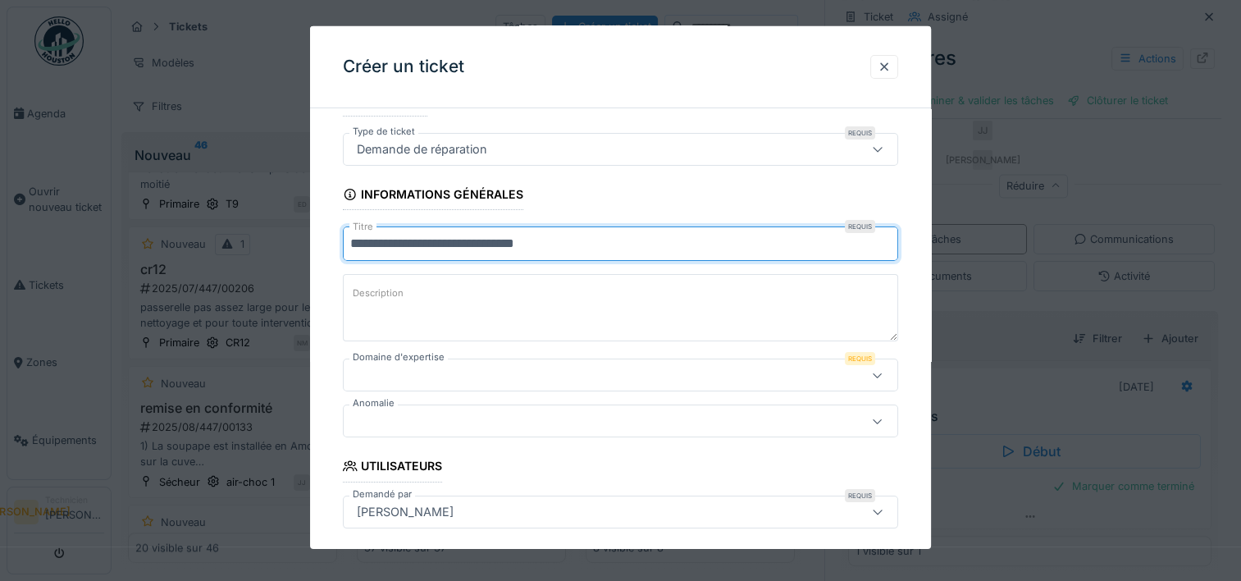
type input "**********"
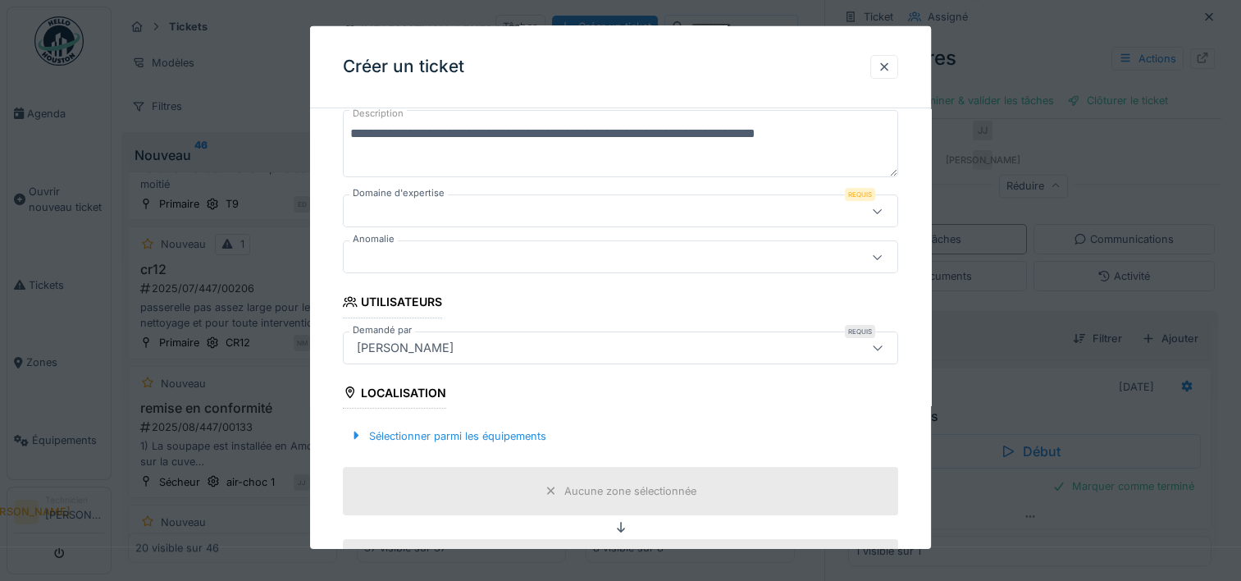
type textarea "**********"
click at [494, 194] on div at bounding box center [620, 210] width 555 height 33
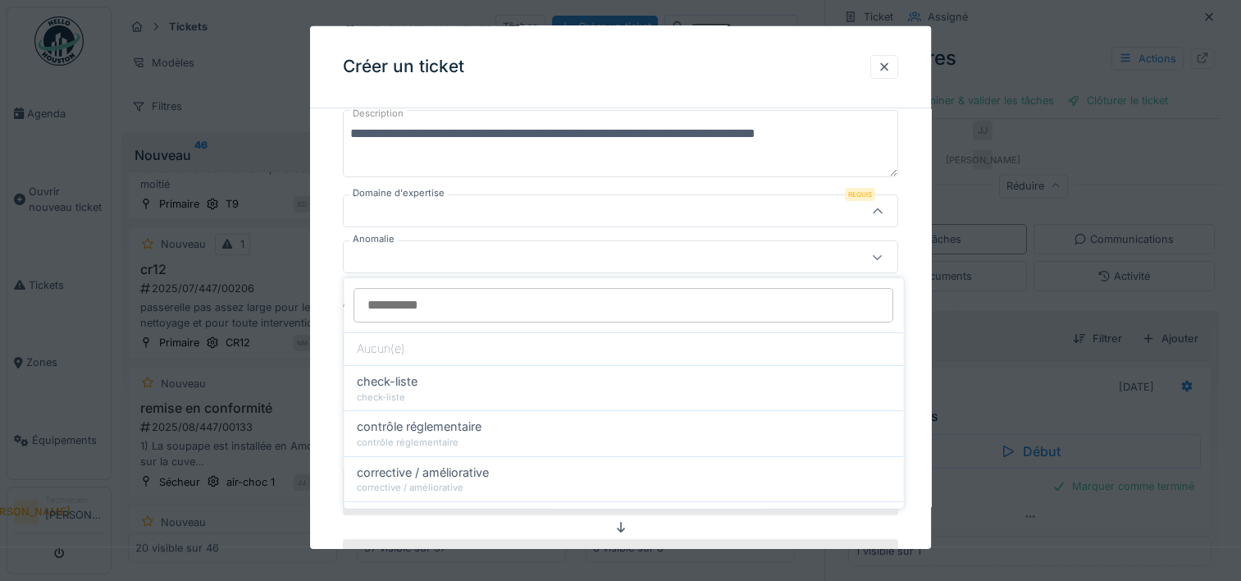
scroll to position [168, 0]
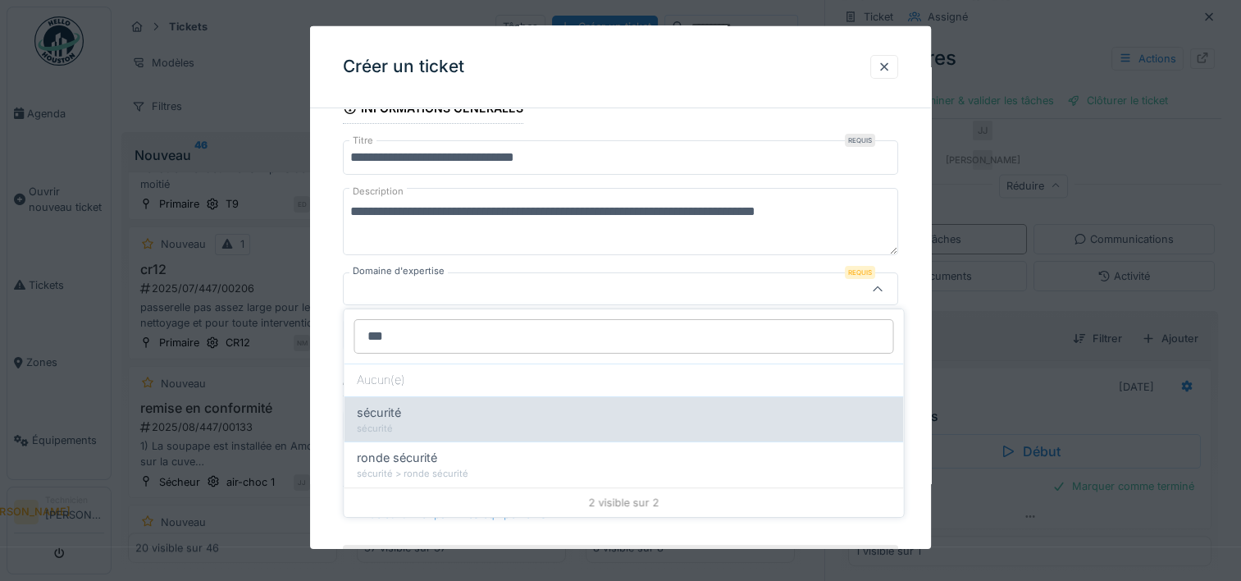
type input "***"
click at [494, 417] on div "sécurité" at bounding box center [623, 412] width 533 height 18
type input "****"
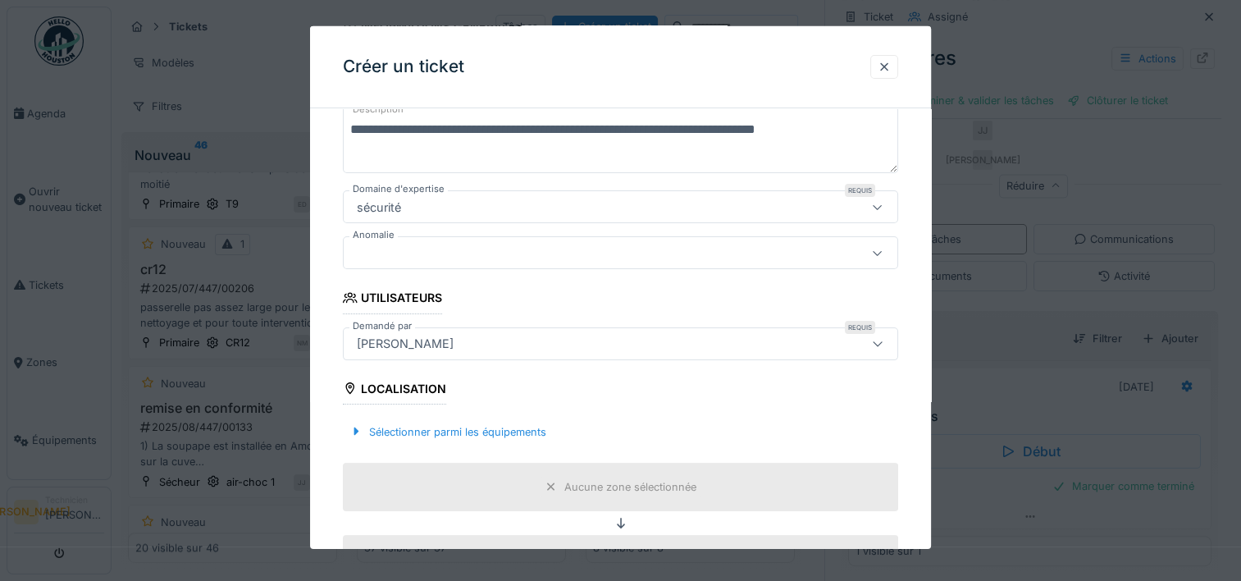
click at [585, 257] on div at bounding box center [586, 253] width 473 height 18
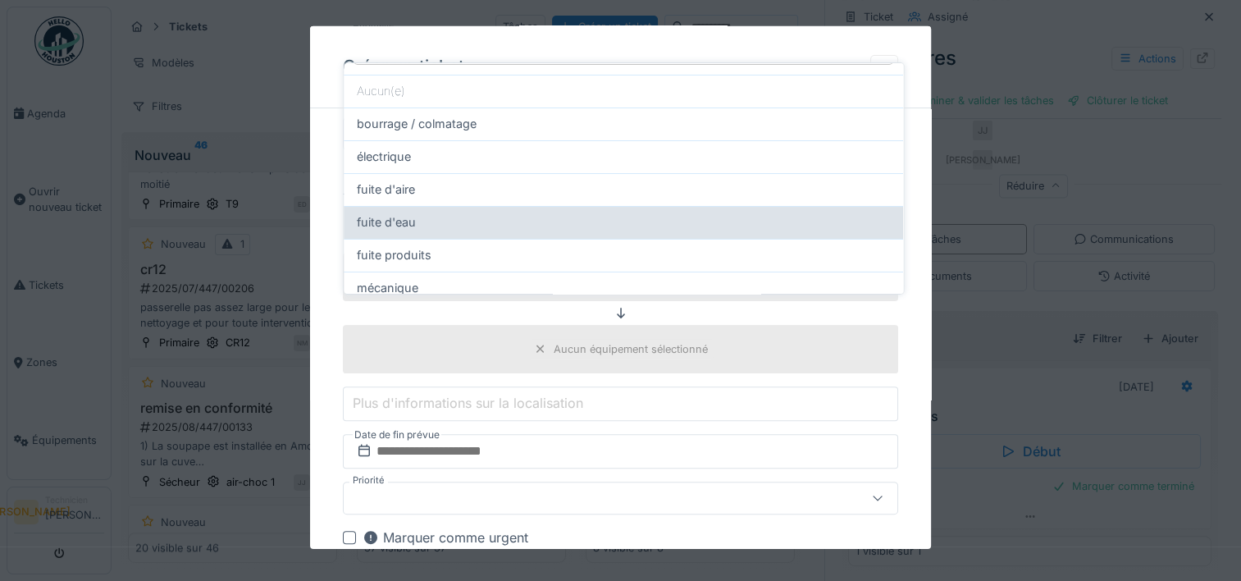
scroll to position [82, 0]
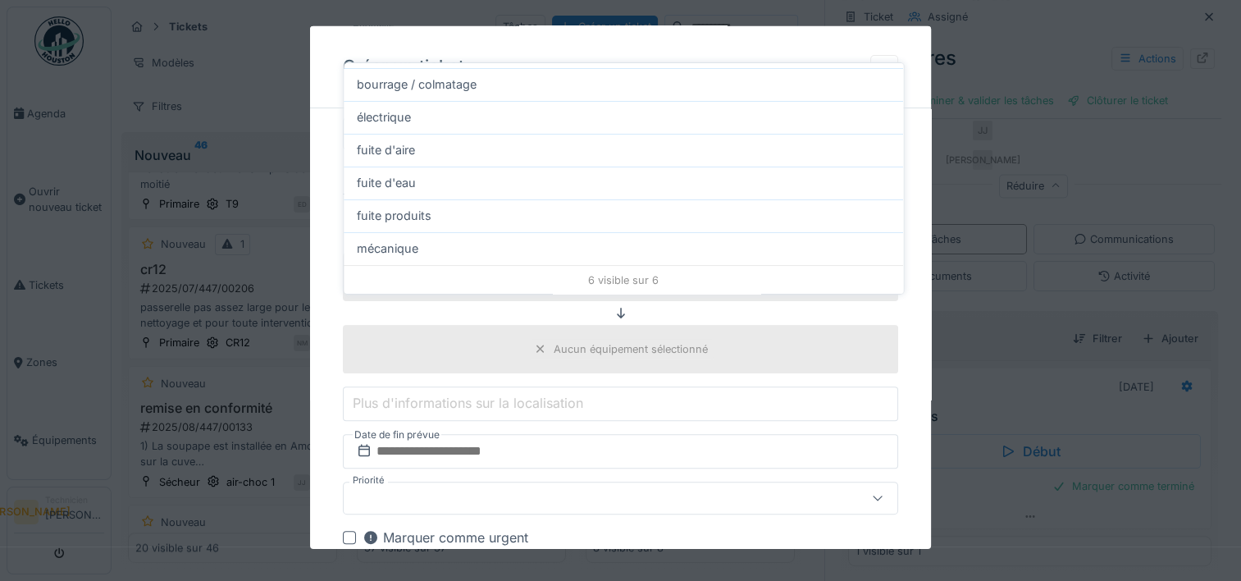
click at [922, 231] on div "**********" at bounding box center [620, 323] width 621 height 1324
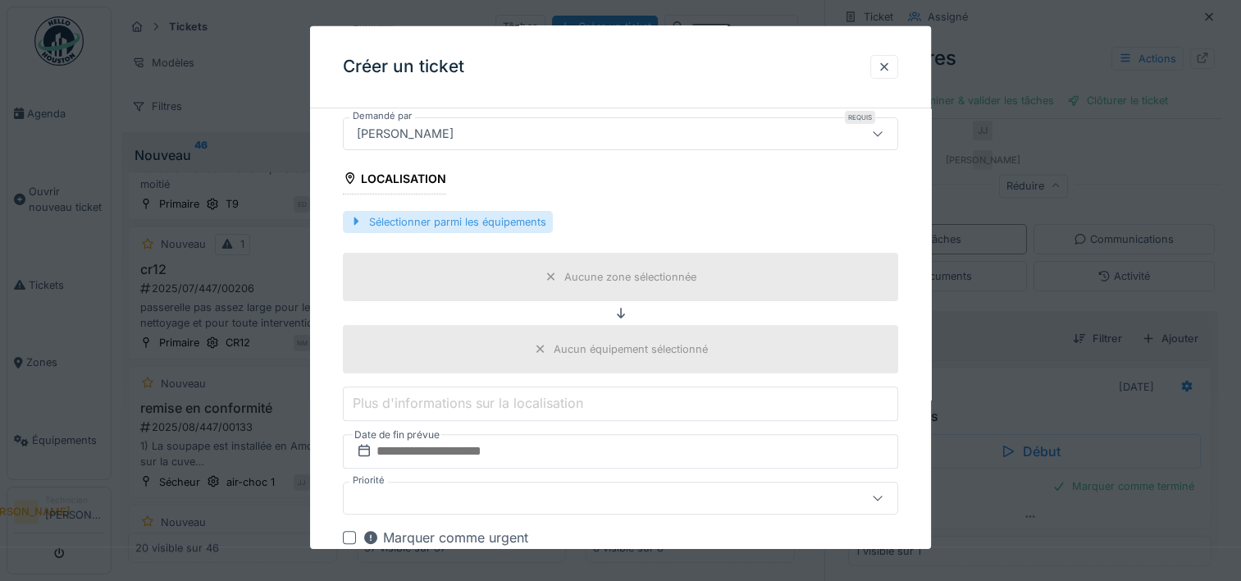
click at [448, 219] on div "Sélectionner parmi les équipements" at bounding box center [448, 221] width 210 height 22
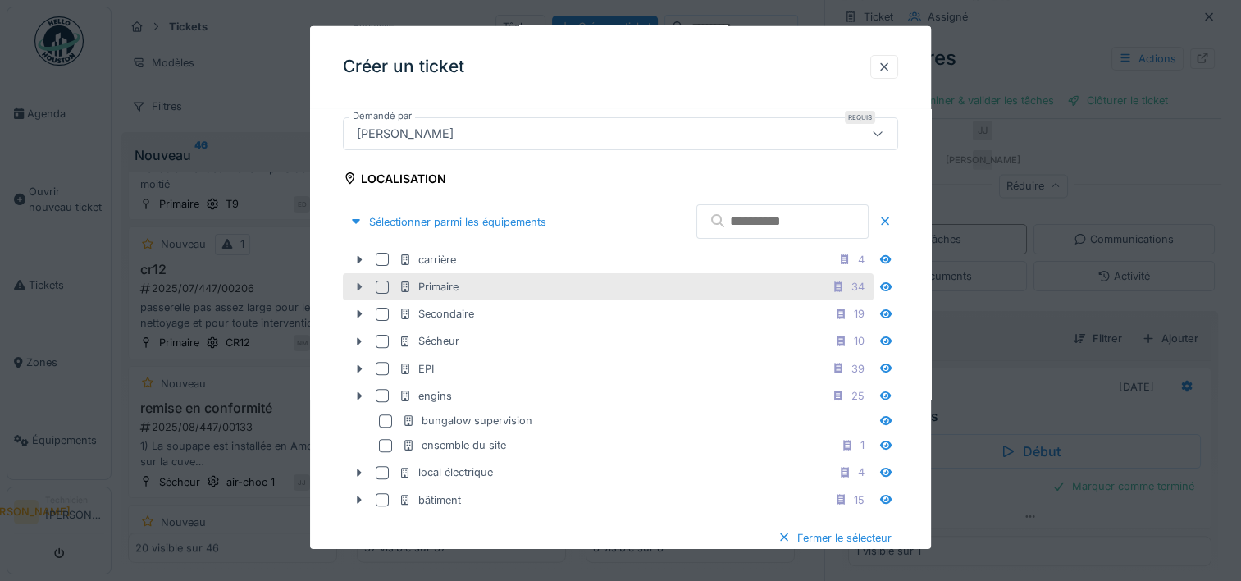
click at [358, 291] on div at bounding box center [359, 286] width 26 height 17
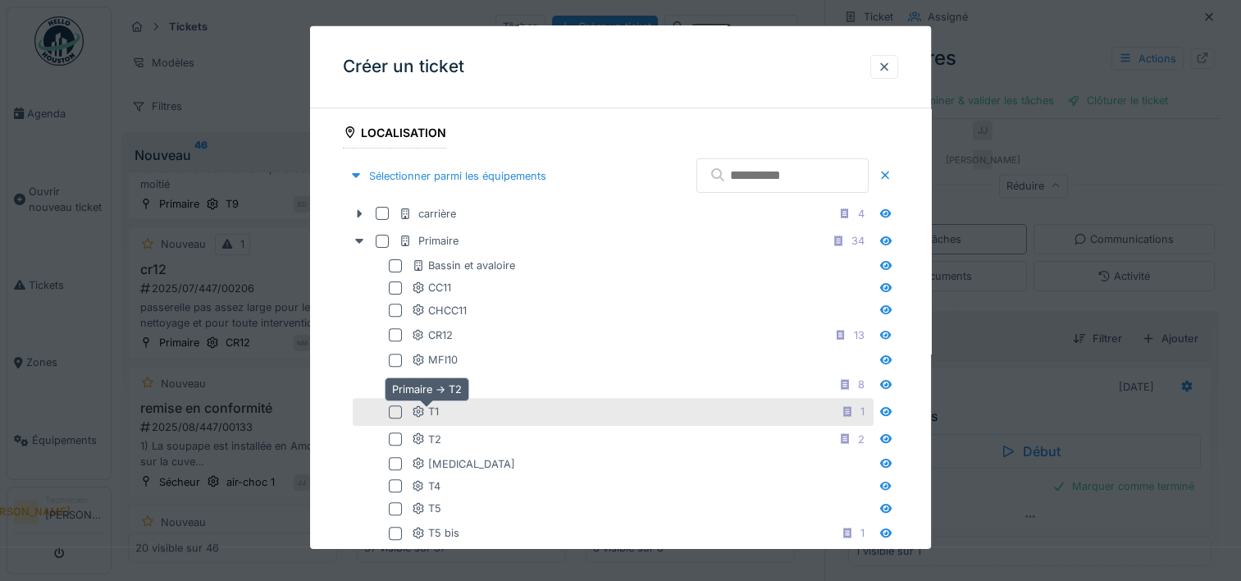
scroll to position [542, 0]
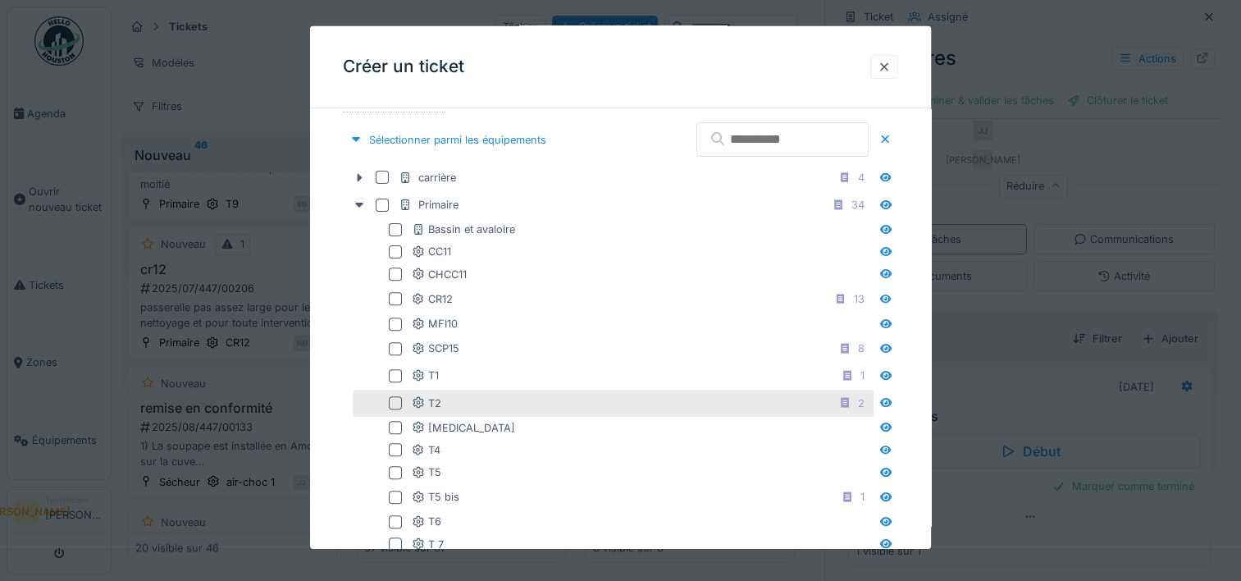
click at [399, 396] on div at bounding box center [395, 402] width 13 height 13
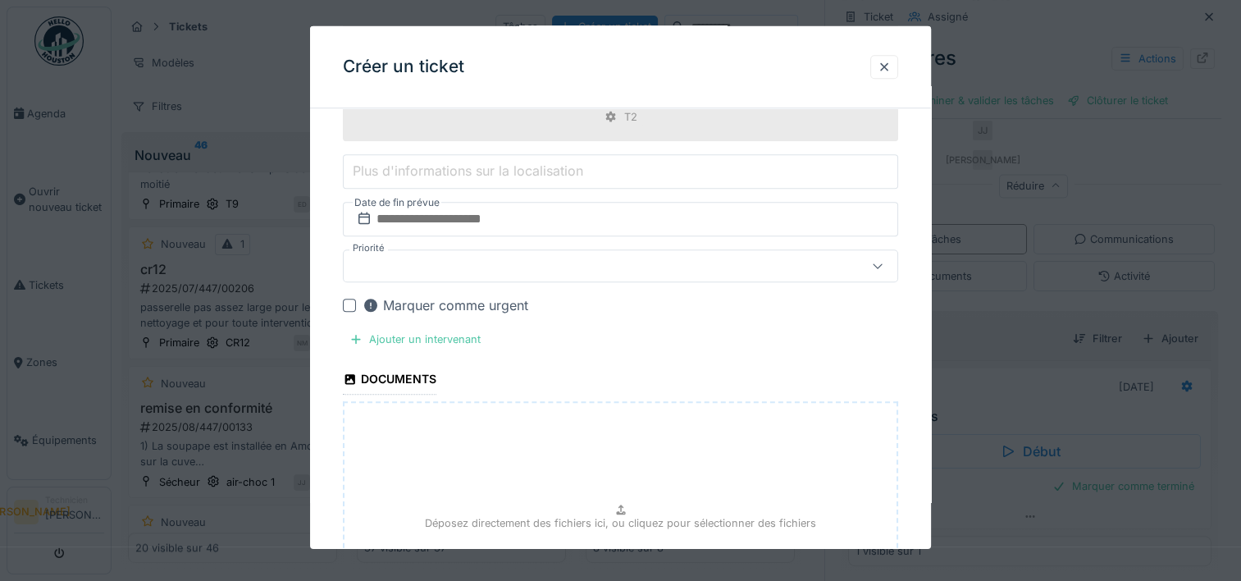
scroll to position [1362, 0]
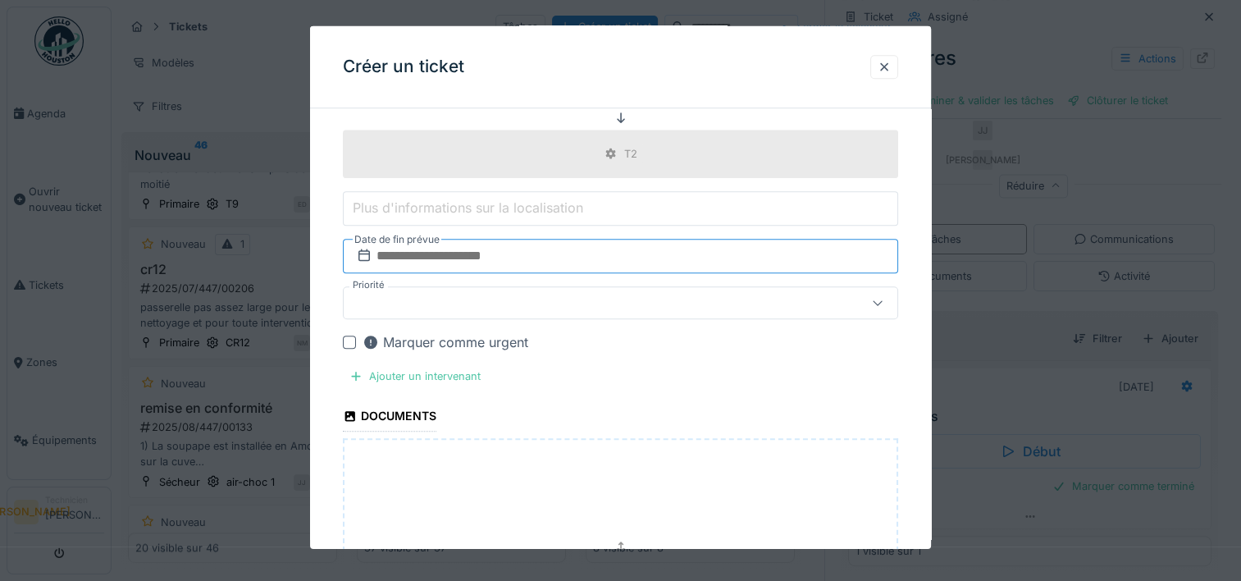
click at [594, 261] on input "text" at bounding box center [620, 256] width 555 height 34
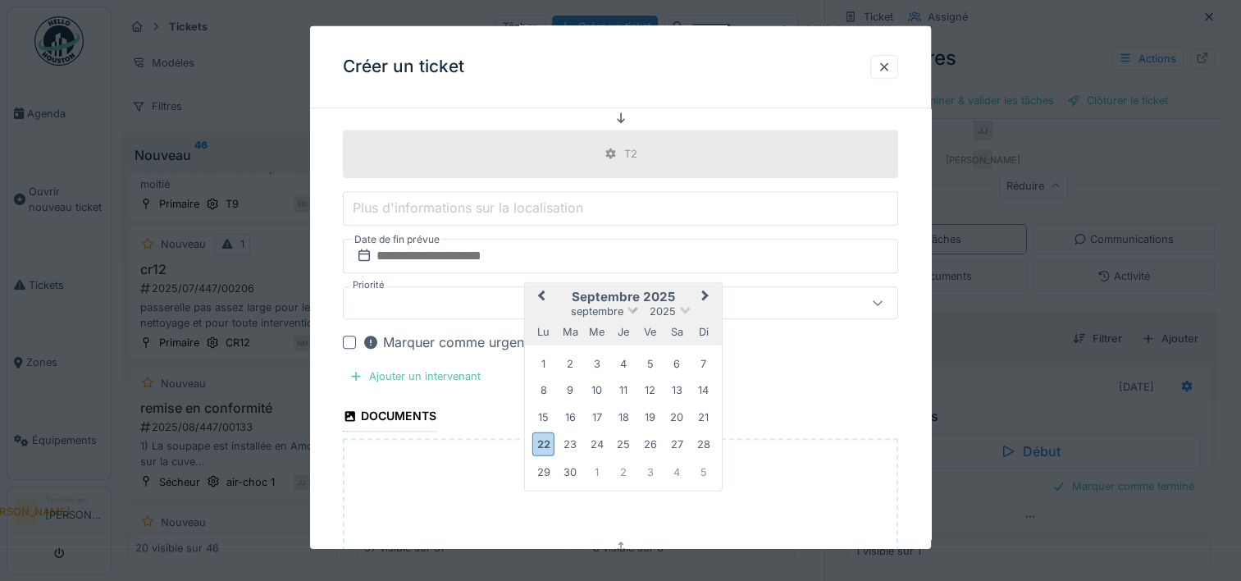
click at [623, 305] on span "septembre" at bounding box center [597, 310] width 52 height 12
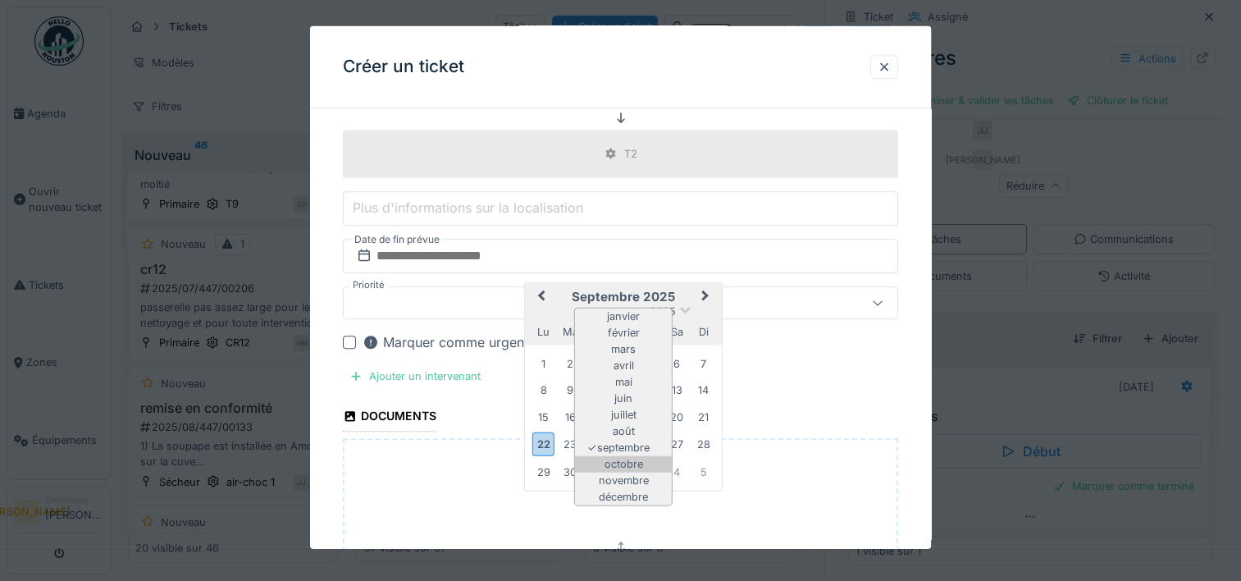
click at [645, 457] on div "octobre" at bounding box center [623, 463] width 97 height 16
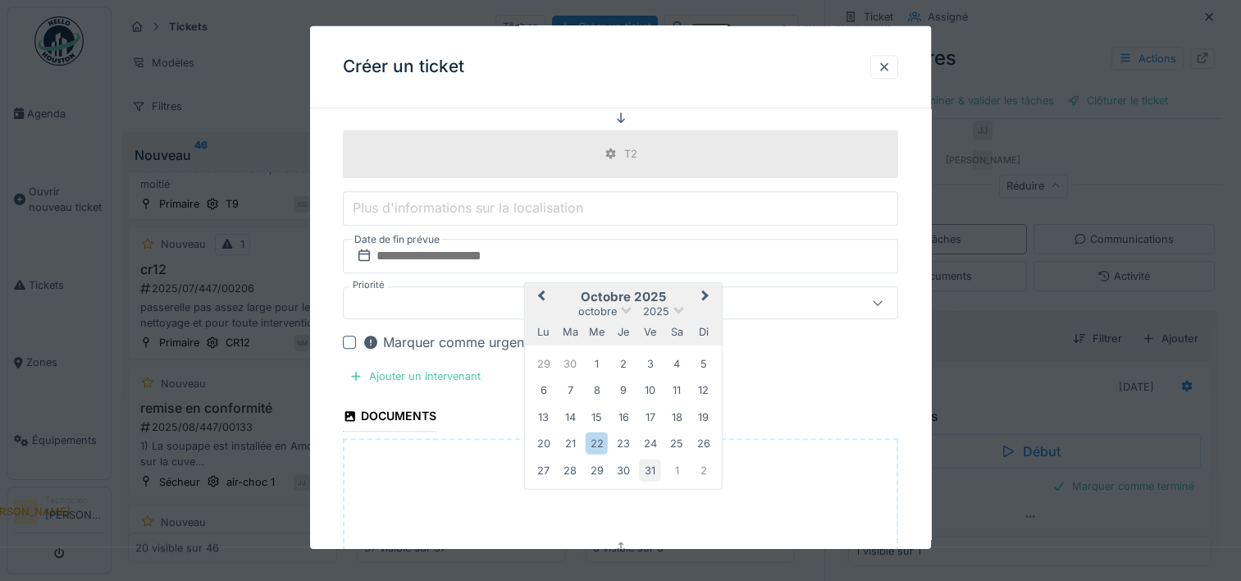
click at [654, 461] on div "31" at bounding box center [650, 469] width 22 height 22
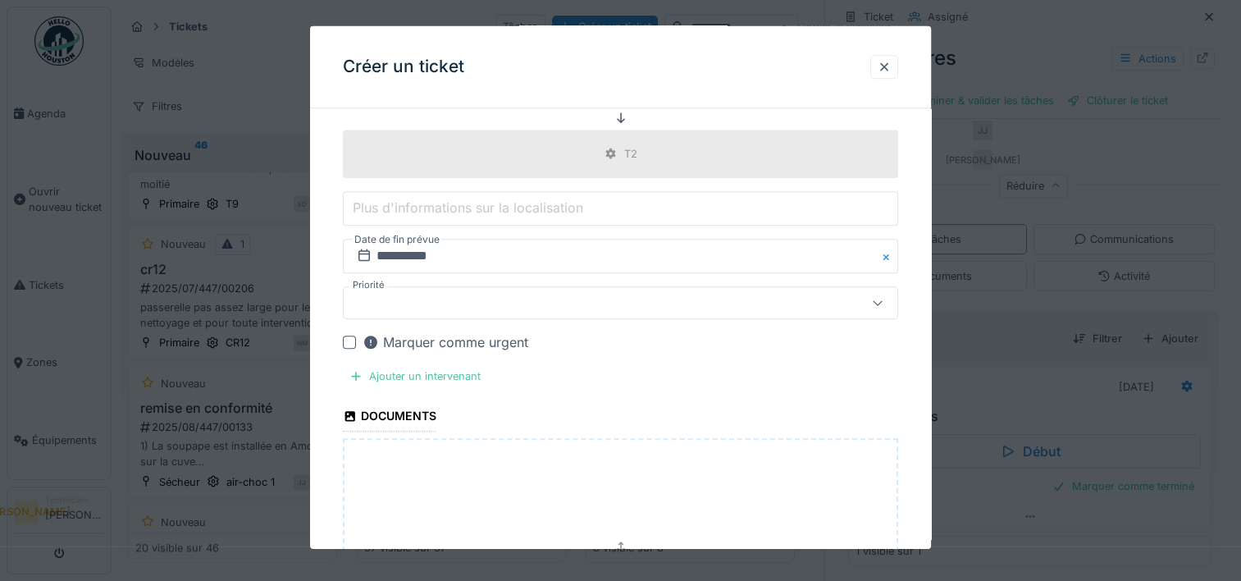
click at [562, 472] on div "Déposez directement des fichiers ici, ou cliquez pour sélectionner des fichiers" at bounding box center [620, 561] width 555 height 246
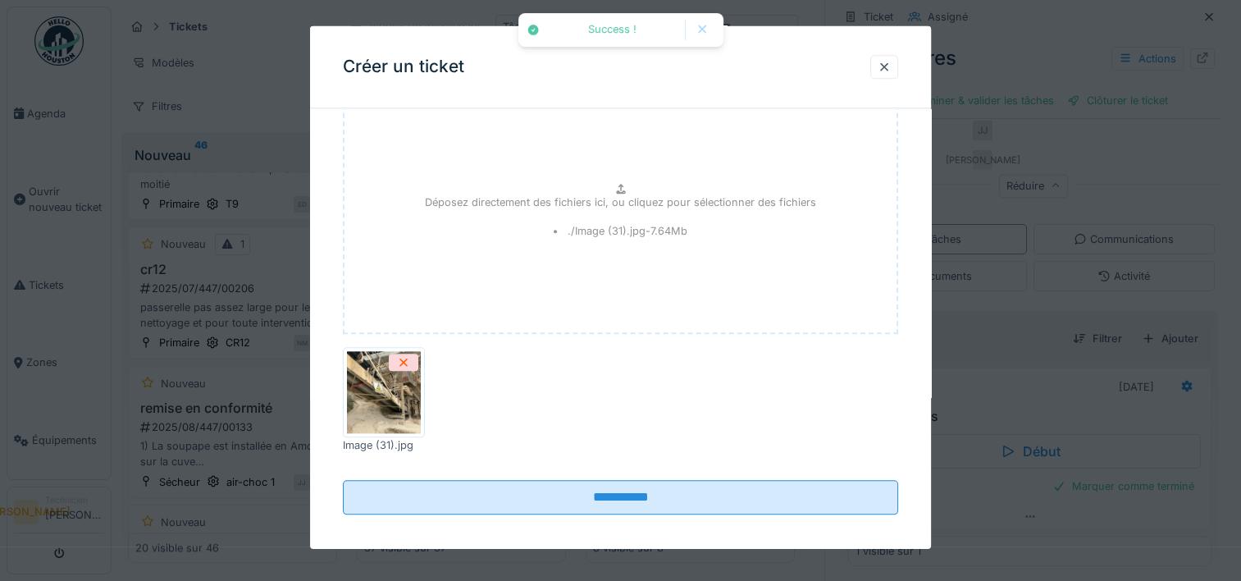
scroll to position [1713, 0]
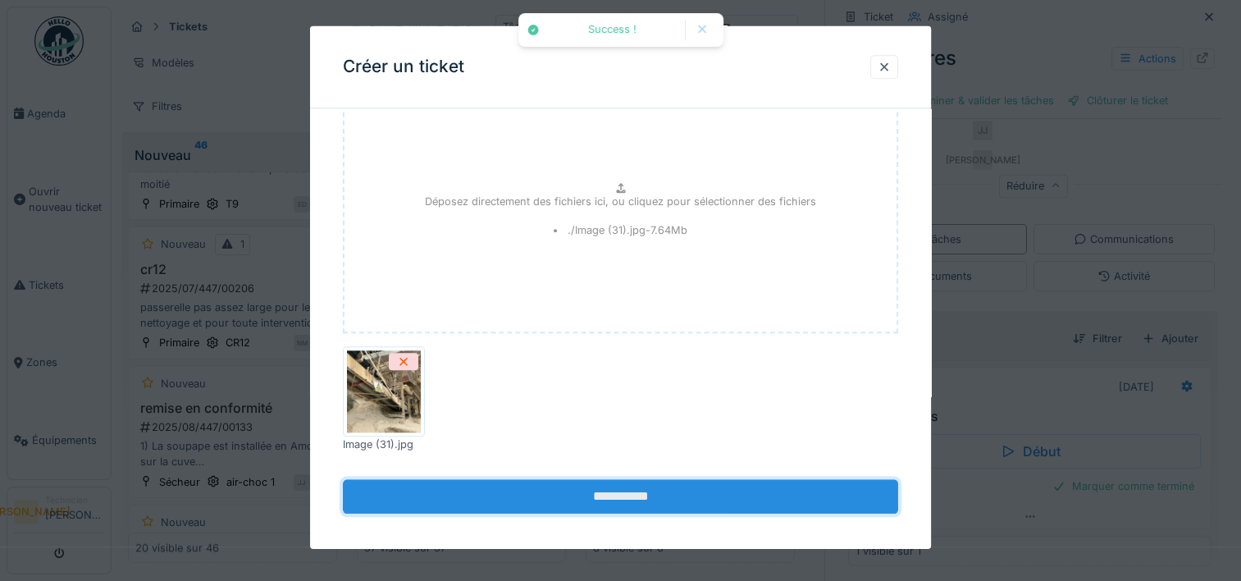
click at [611, 495] on input "**********" at bounding box center [620, 495] width 555 height 34
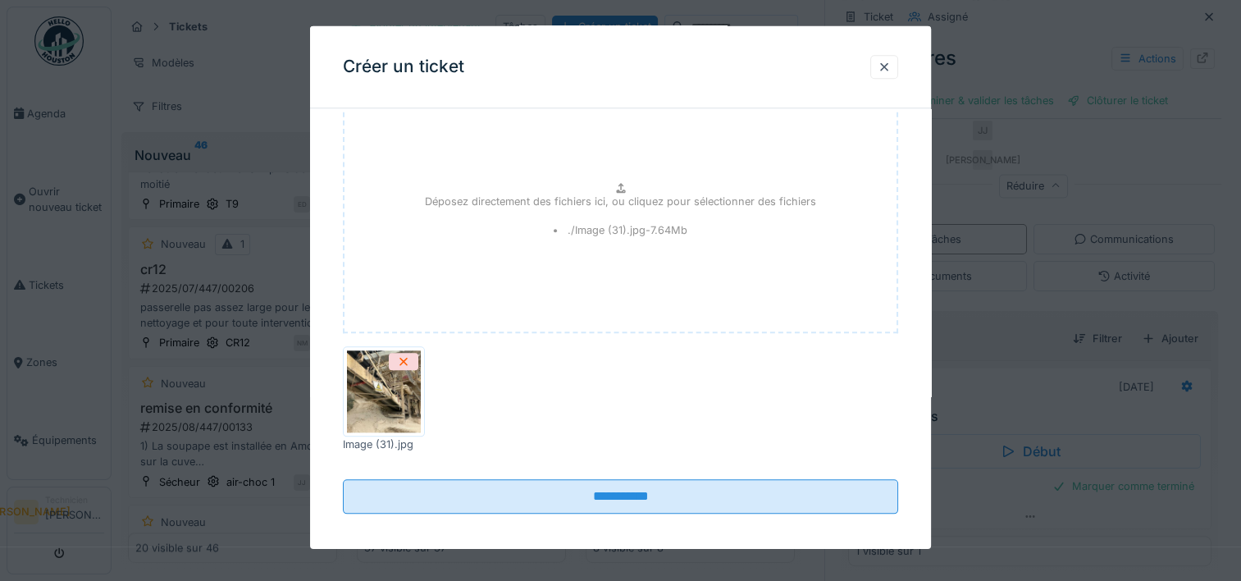
scroll to position [1470, 0]
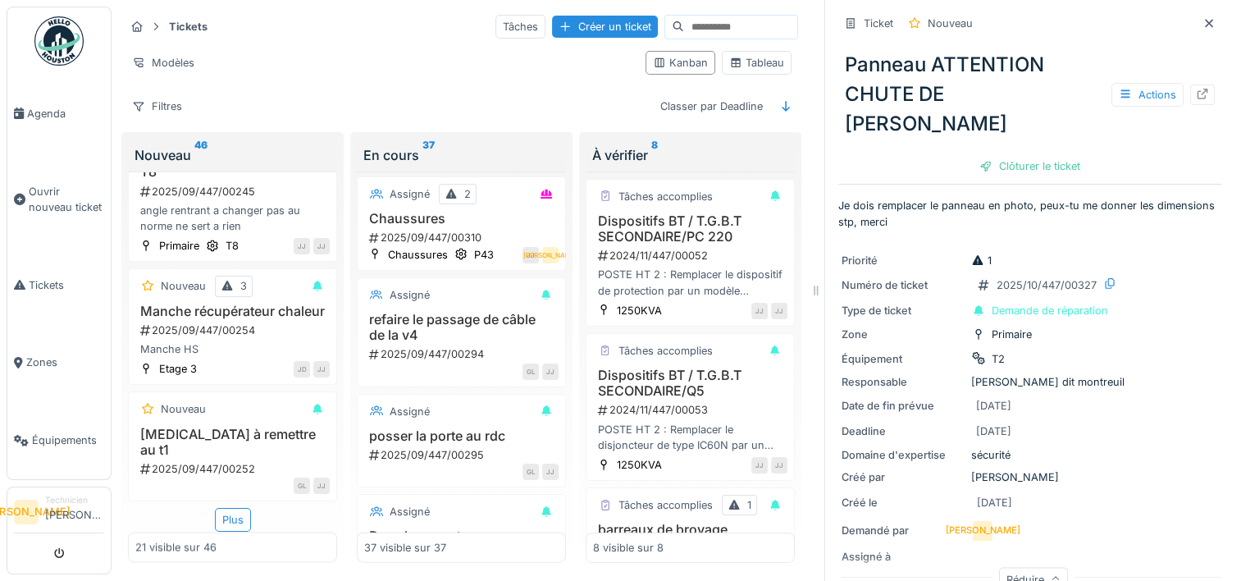
click at [1202, 23] on icon at bounding box center [1208, 23] width 13 height 11
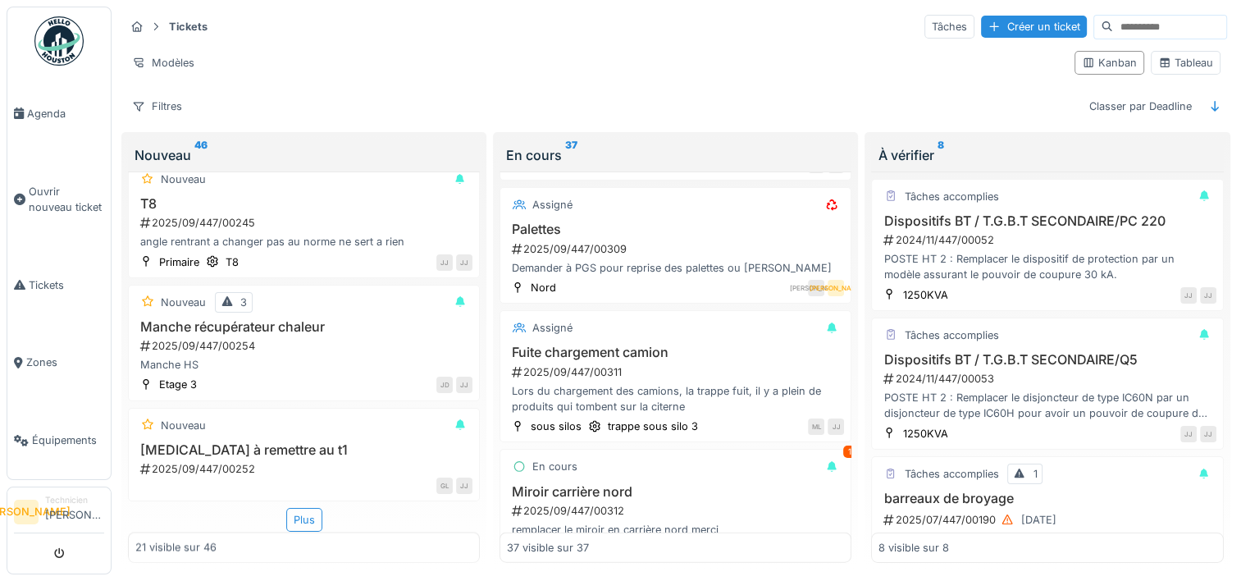
scroll to position [3443, 0]
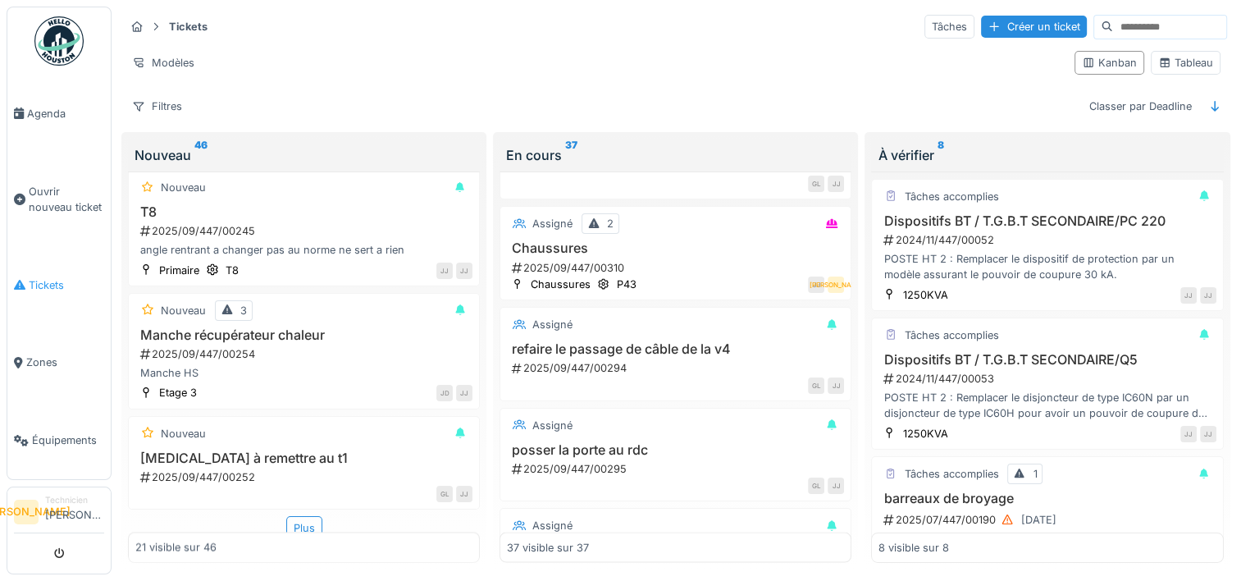
click at [61, 282] on span "Tickets" at bounding box center [66, 285] width 75 height 16
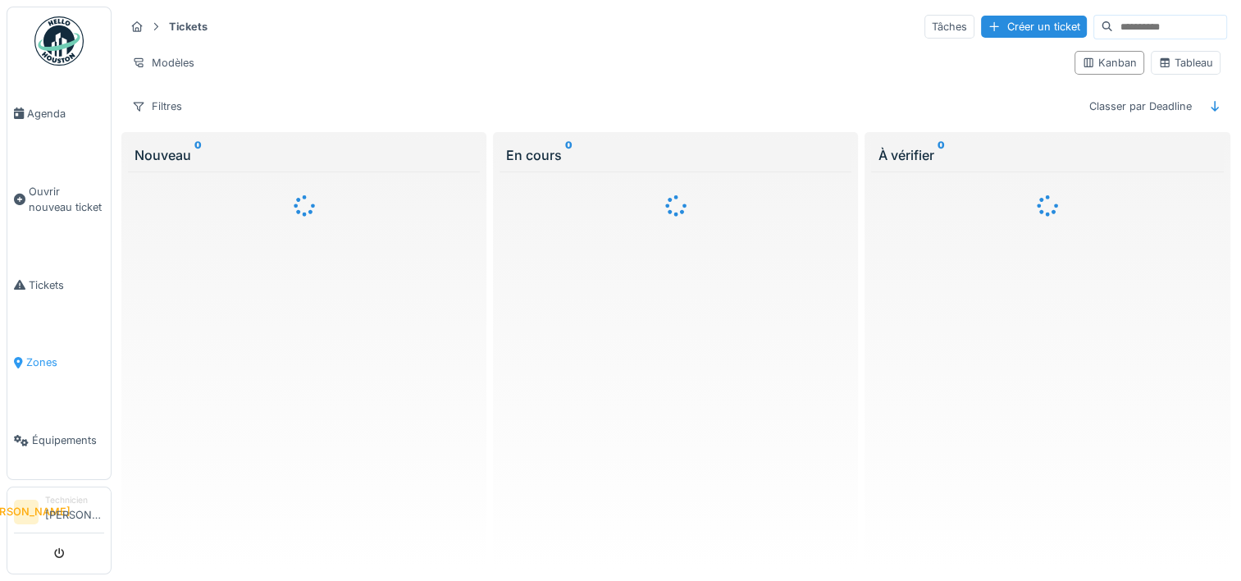
click at [39, 355] on span "Zones" at bounding box center [65, 362] width 78 height 16
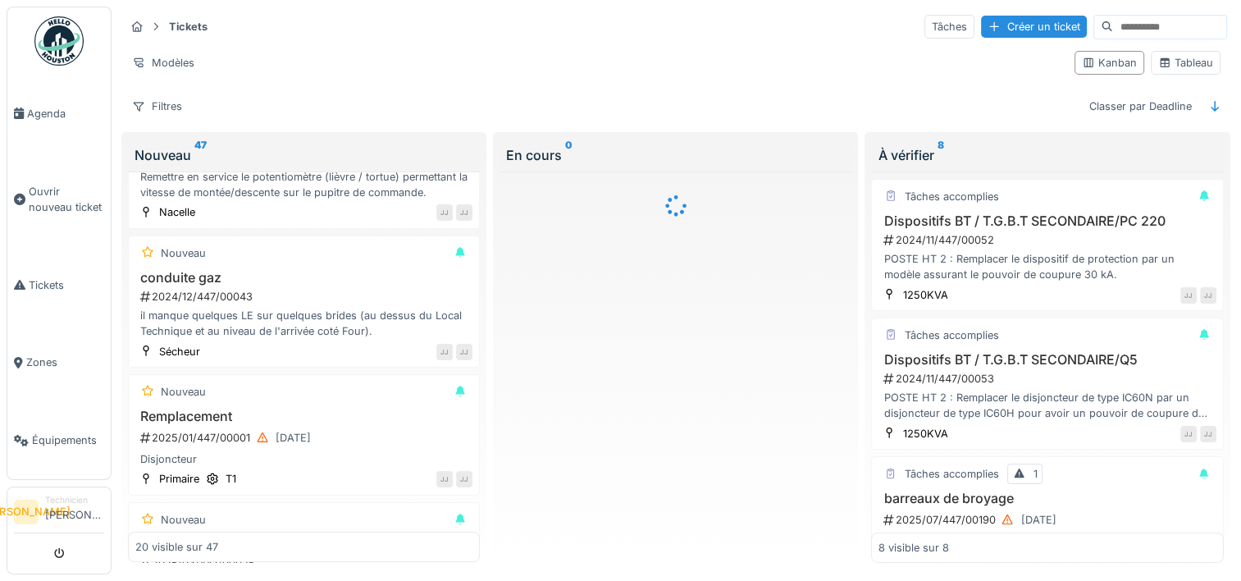
scroll to position [820, 0]
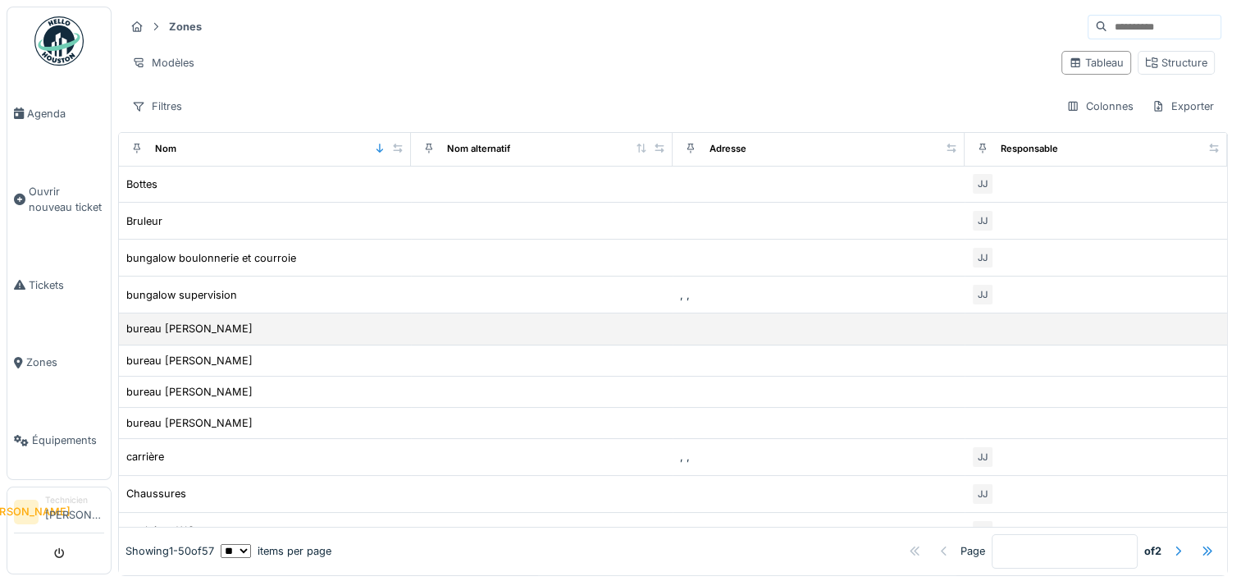
scroll to position [246, 0]
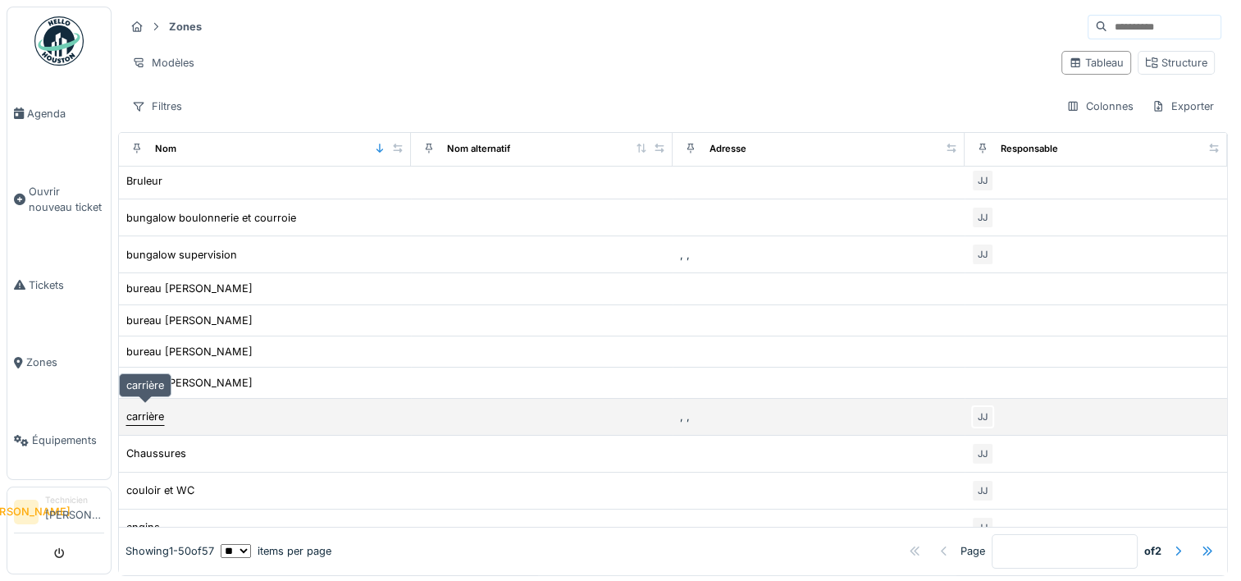
click at [153, 412] on div "carrière" at bounding box center [145, 416] width 38 height 16
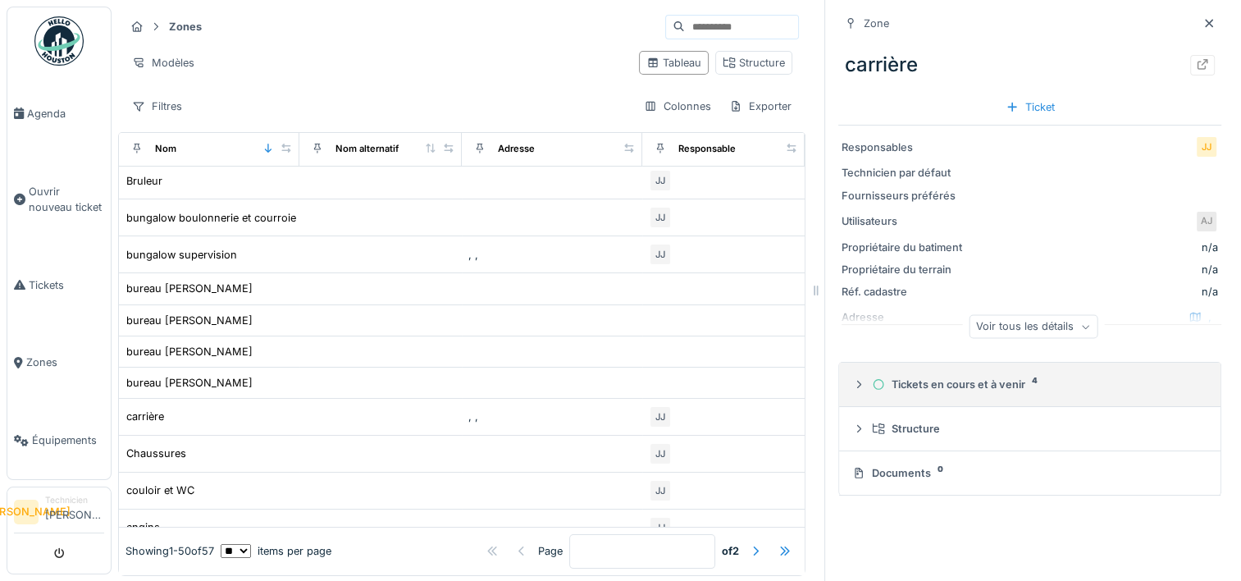
click at [845, 382] on summary "Tickets en cours et à venir 4" at bounding box center [1029, 384] width 368 height 30
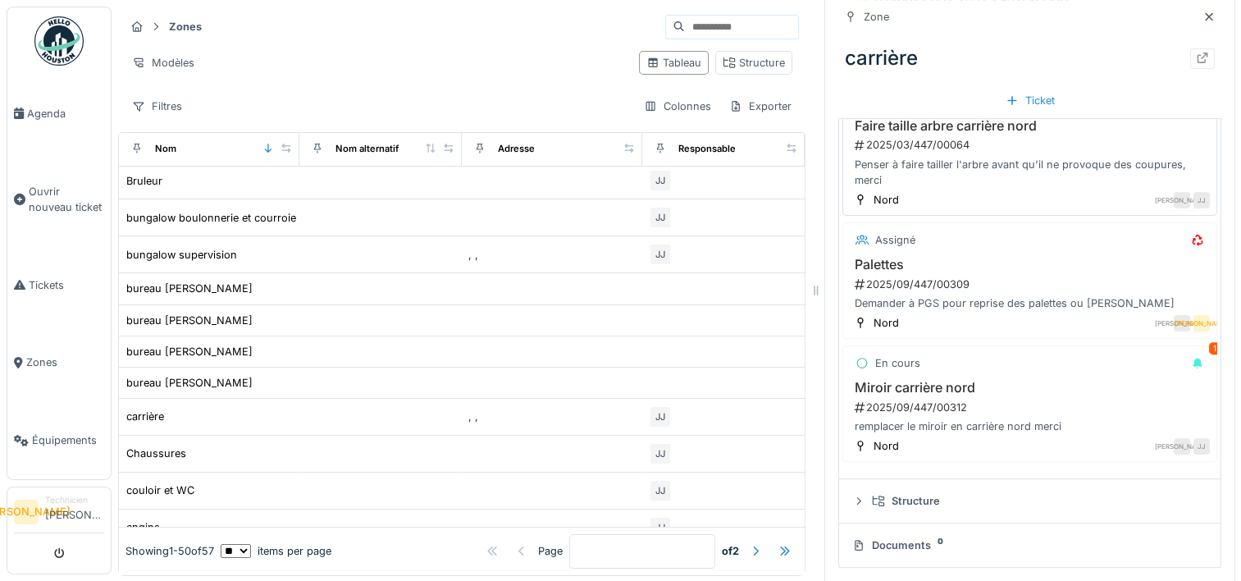
scroll to position [469, 0]
click at [1025, 365] on div "En cours 1 Miroir carrière nord 2025/09/447/00312 remplacer le miroir en carriè…" at bounding box center [1029, 403] width 375 height 116
click at [895, 380] on h3 "Miroir carrière nord" at bounding box center [1030, 388] width 360 height 16
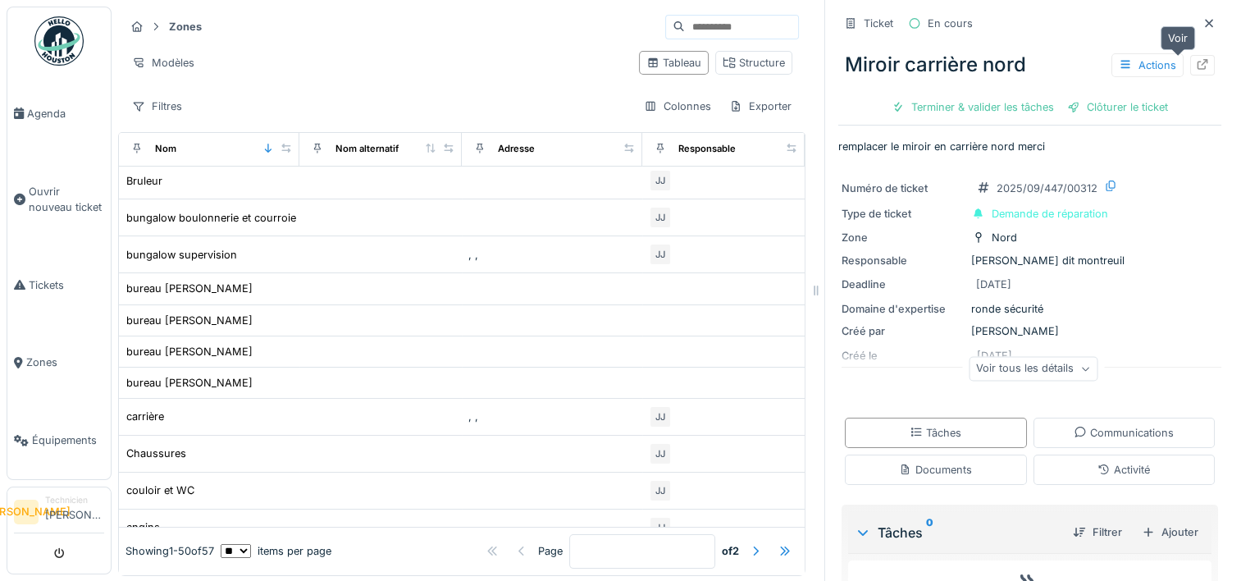
click at [1190, 68] on div at bounding box center [1202, 65] width 25 height 20
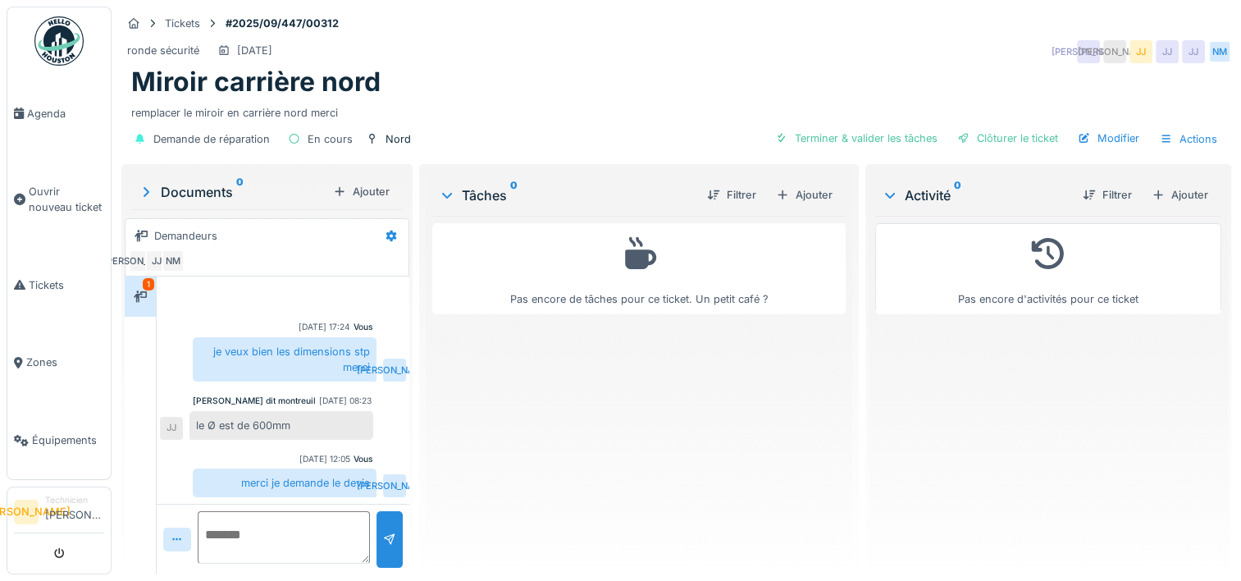
scroll to position [12, 0]
click at [178, 534] on icon at bounding box center [177, 539] width 13 height 11
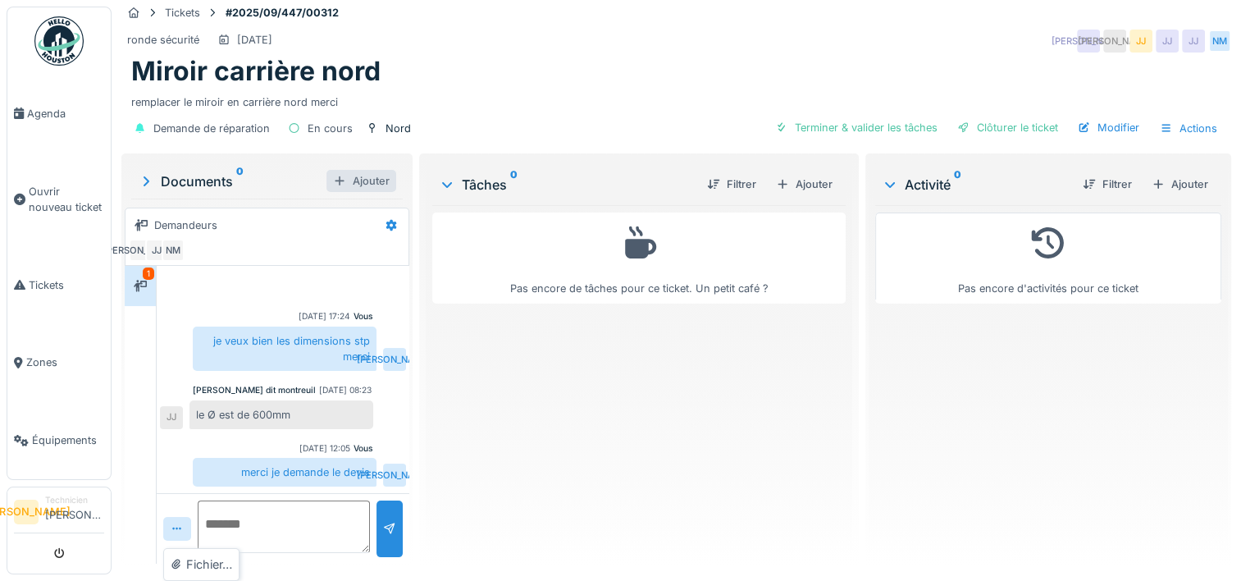
click at [333, 182] on div "Ajouter" at bounding box center [361, 181] width 70 height 22
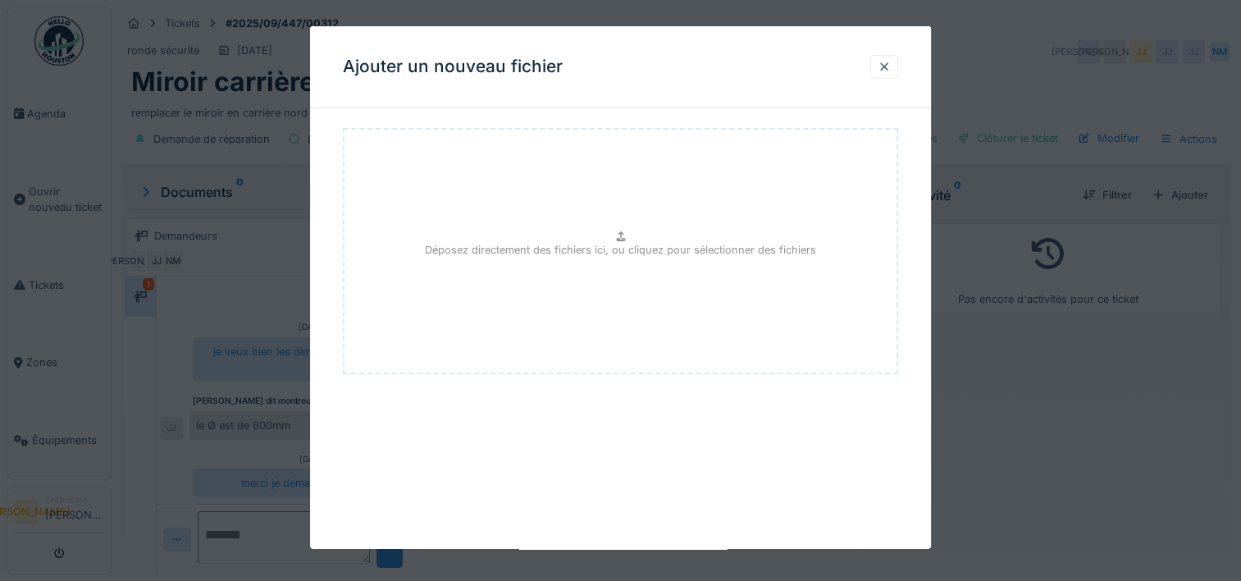
click at [527, 219] on div "Déposez directement des fichiers ici, ou cliquez pour sélectionner des fichiers" at bounding box center [620, 251] width 555 height 246
type input "**********"
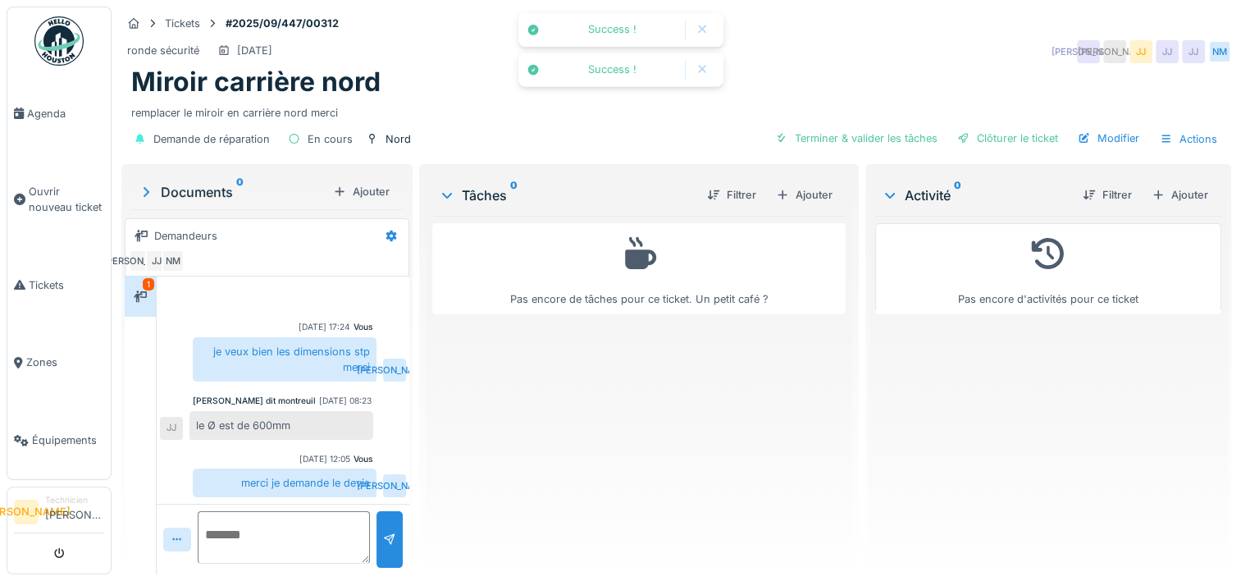
click at [251, 511] on textarea at bounding box center [284, 537] width 172 height 52
type textarea "**********"
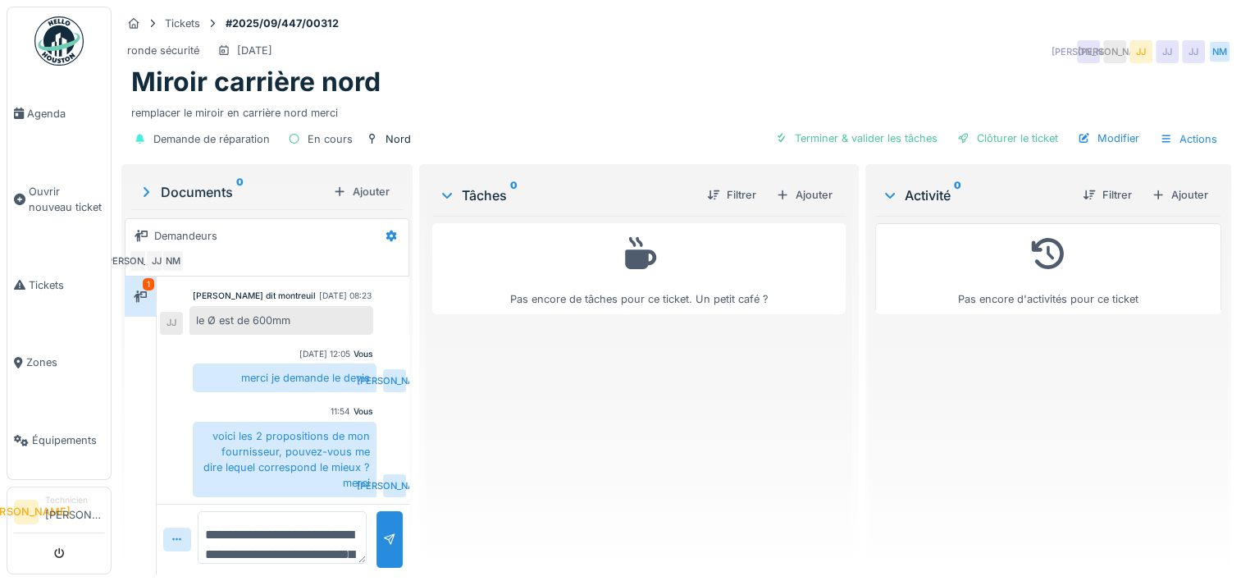
scroll to position [0, 0]
click at [145, 289] on div at bounding box center [140, 297] width 13 height 16
click at [171, 534] on icon at bounding box center [177, 539] width 13 height 11
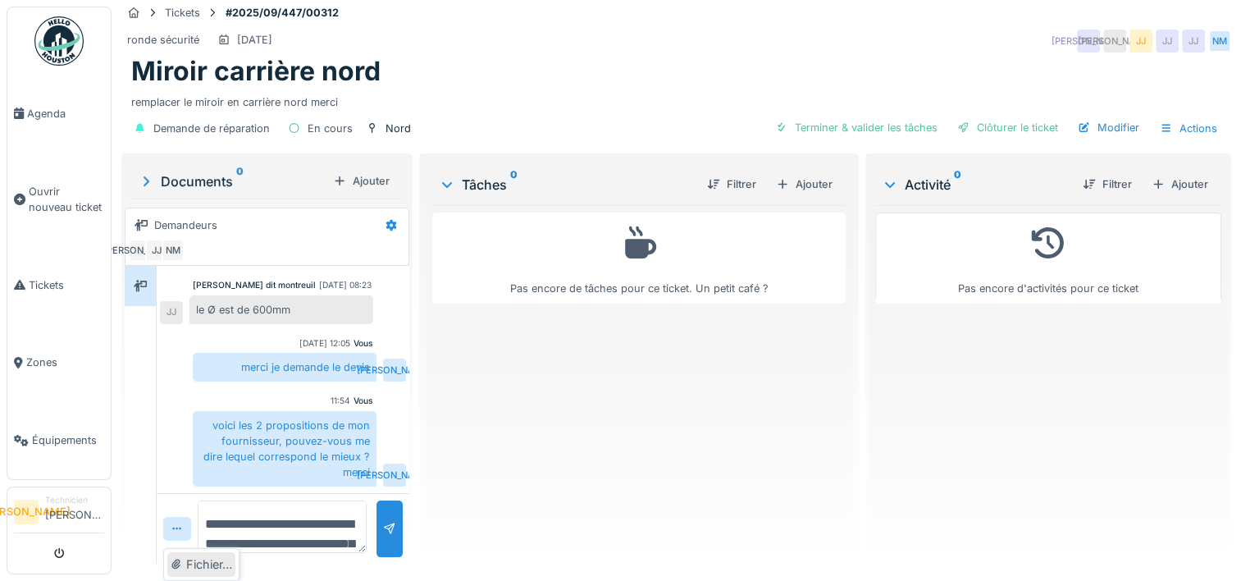
click at [186, 567] on div "Fichier…" at bounding box center [201, 564] width 68 height 25
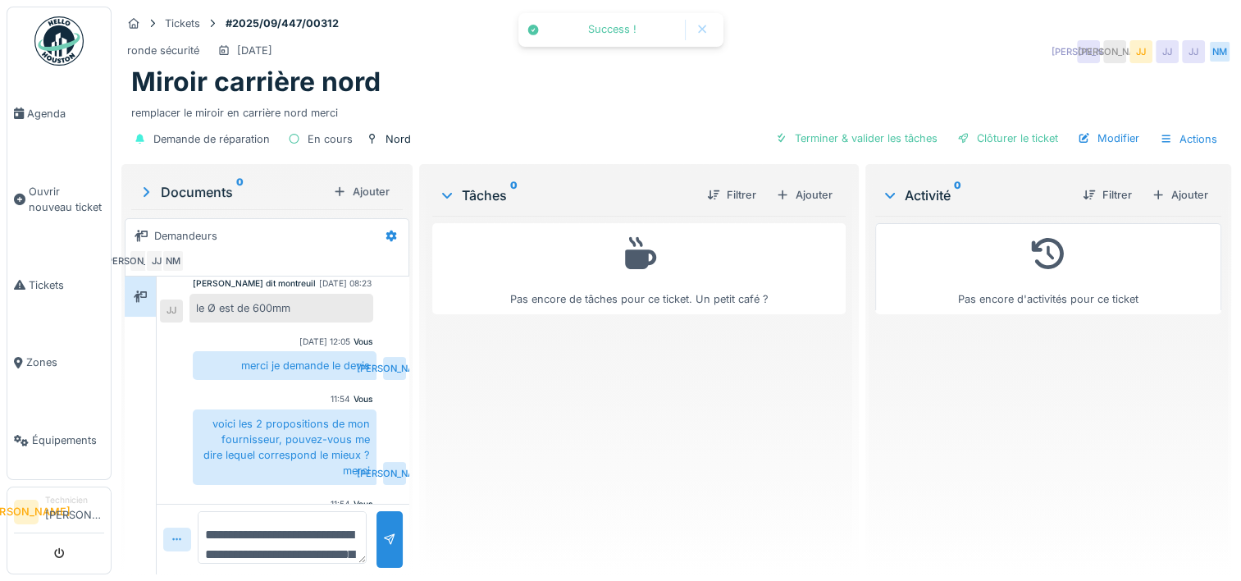
scroll to position [345, 0]
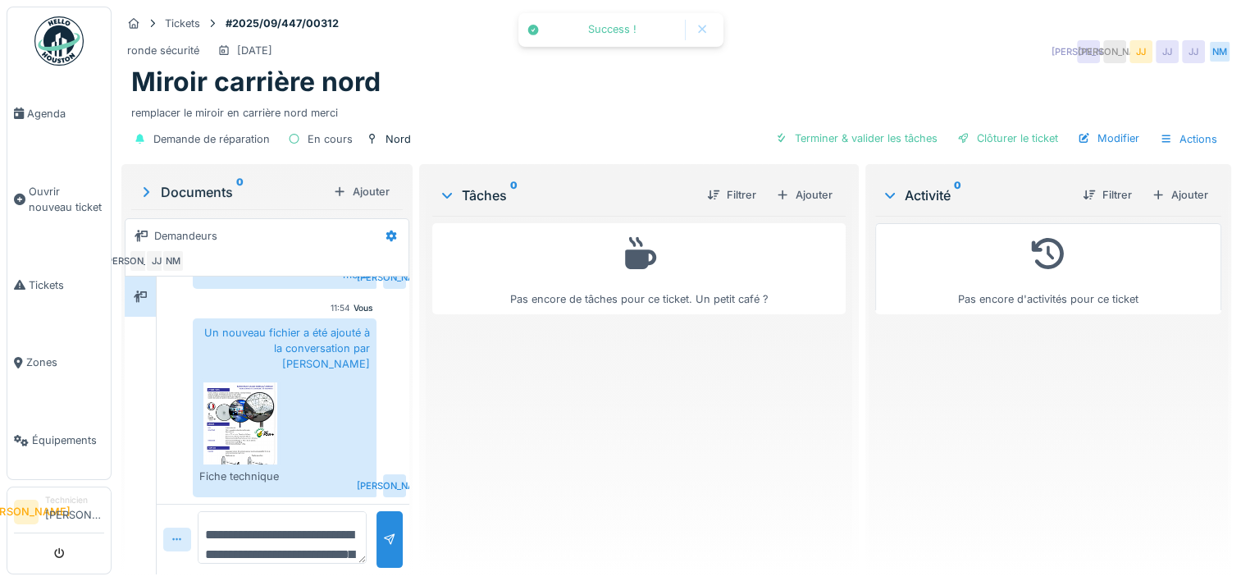
click at [173, 538] on icon at bounding box center [176, 539] width 9 height 2
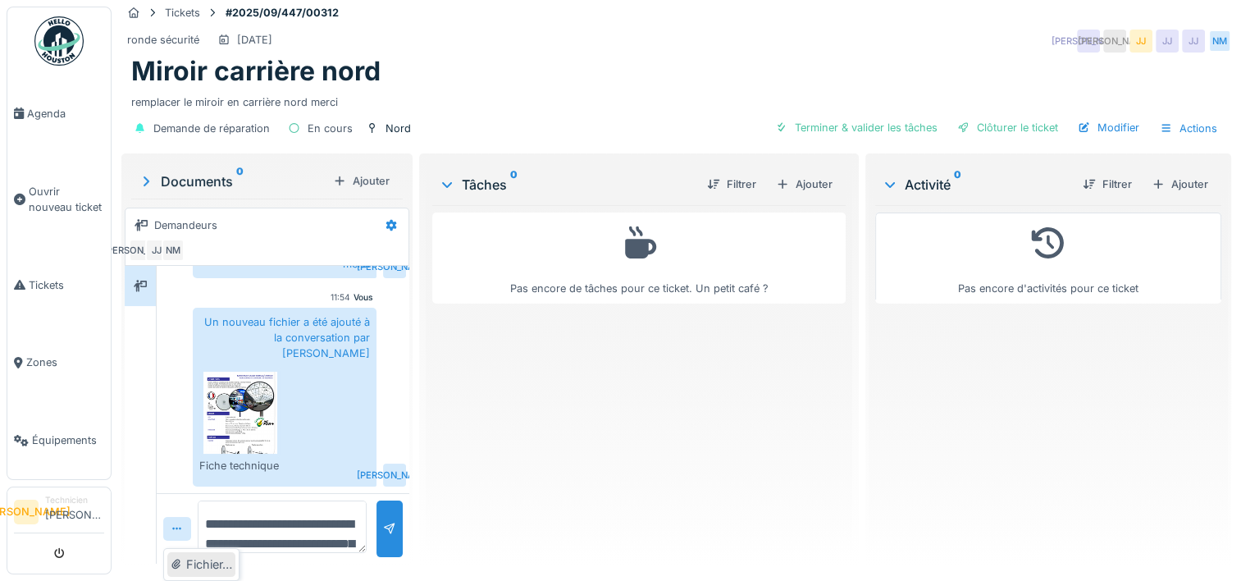
click at [198, 554] on div "Fichier…" at bounding box center [201, 564] width 68 height 25
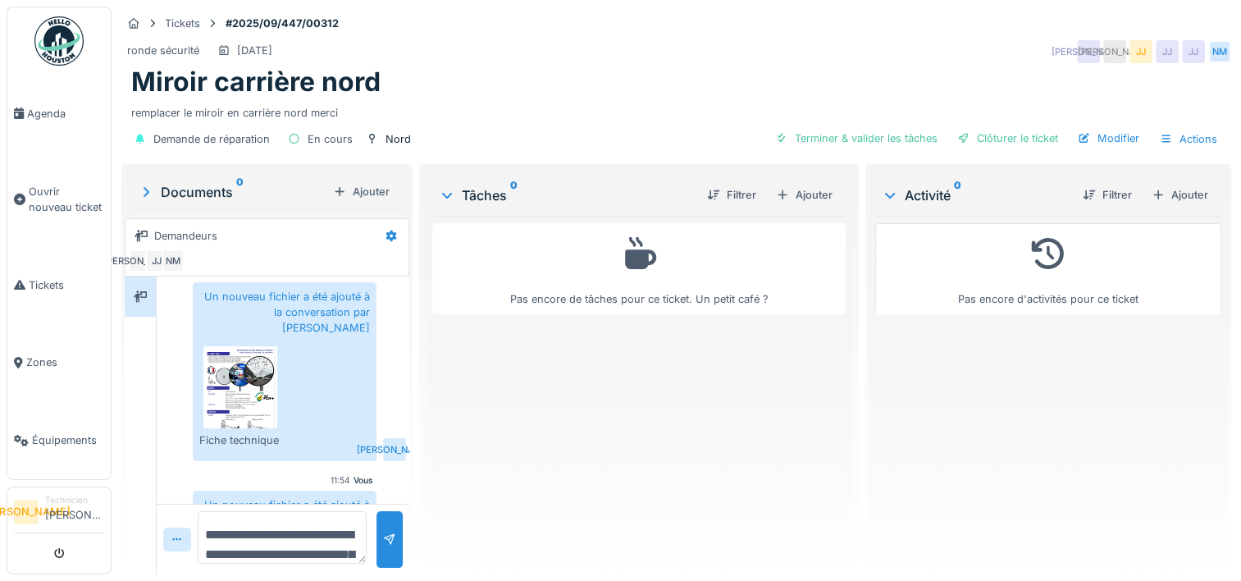
scroll to position [389, 0]
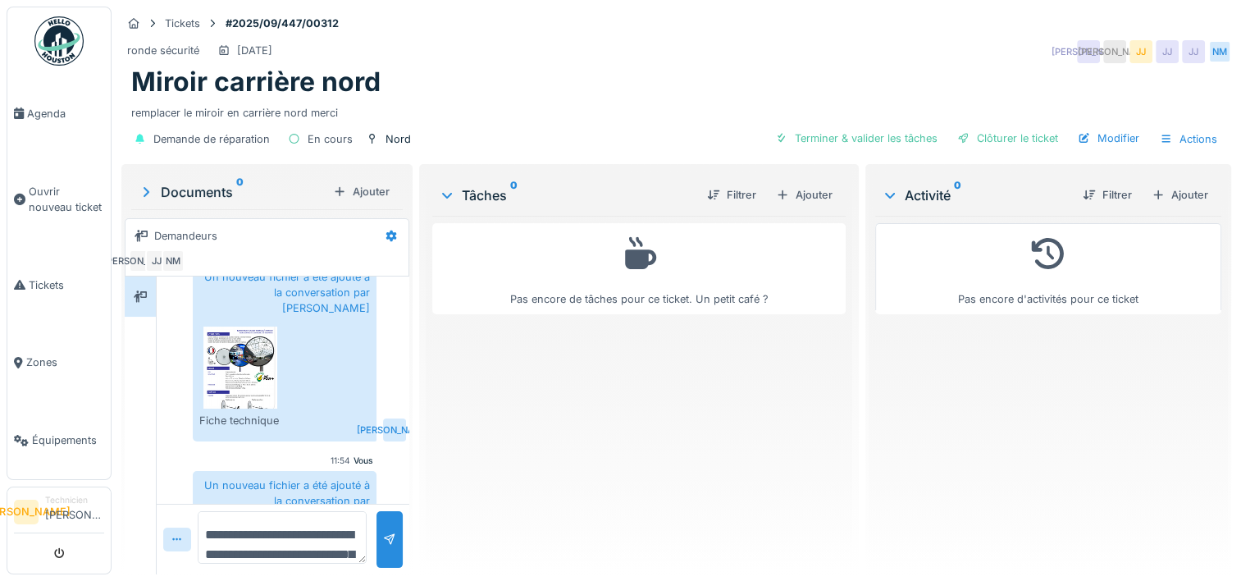
click at [220, 376] on img at bounding box center [240, 367] width 74 height 82
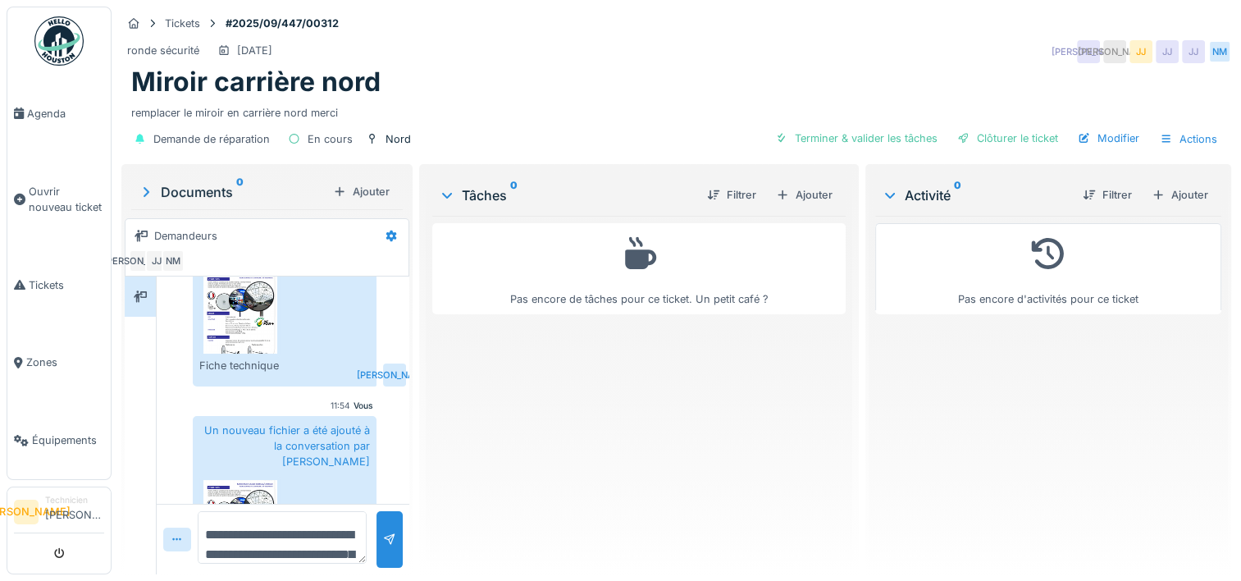
scroll to position [553, 0]
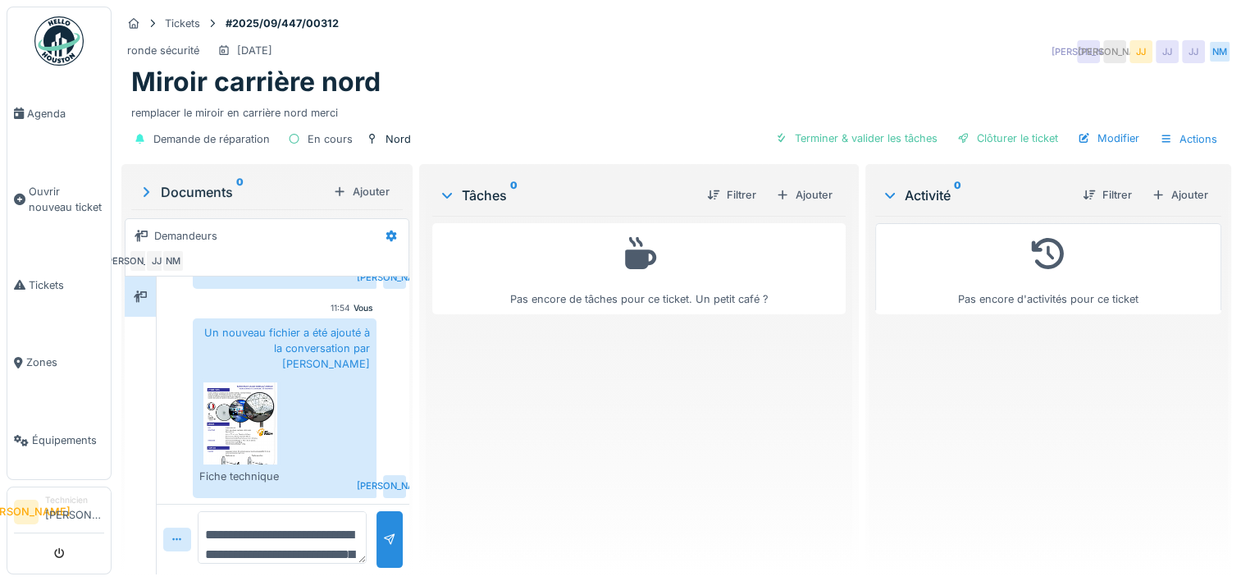
click at [239, 384] on img at bounding box center [240, 423] width 74 height 82
click at [238, 512] on textarea "**********" at bounding box center [282, 537] width 169 height 52
click at [241, 427] on img at bounding box center [240, 423] width 74 height 82
click at [351, 518] on textarea "**********" at bounding box center [282, 537] width 169 height 52
type textarea "**********"
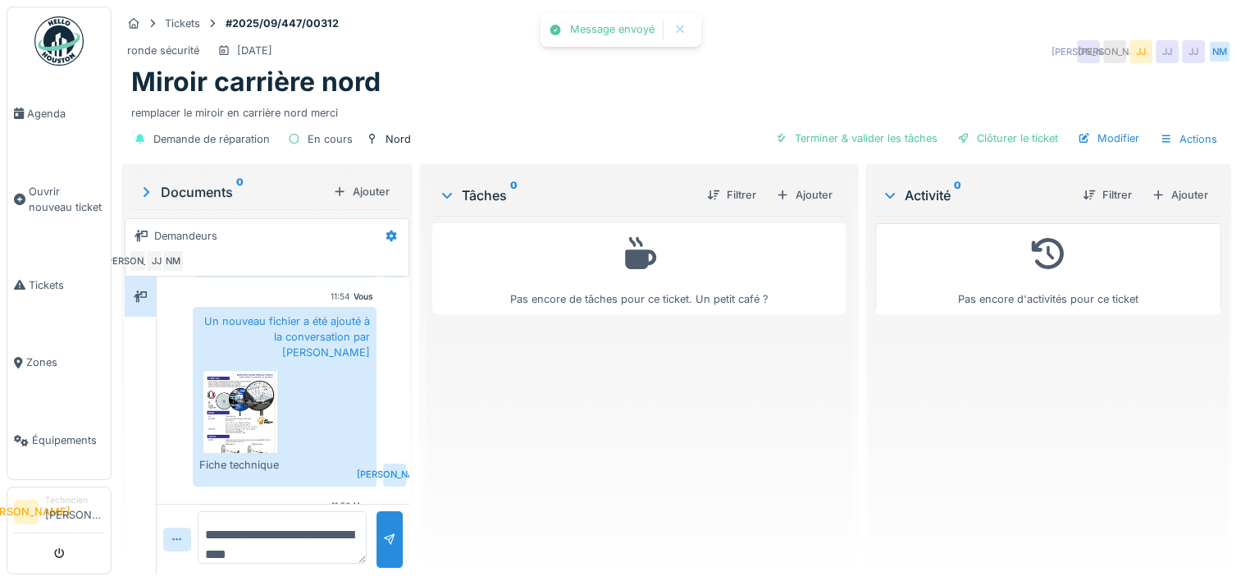
scroll to position [612, 0]
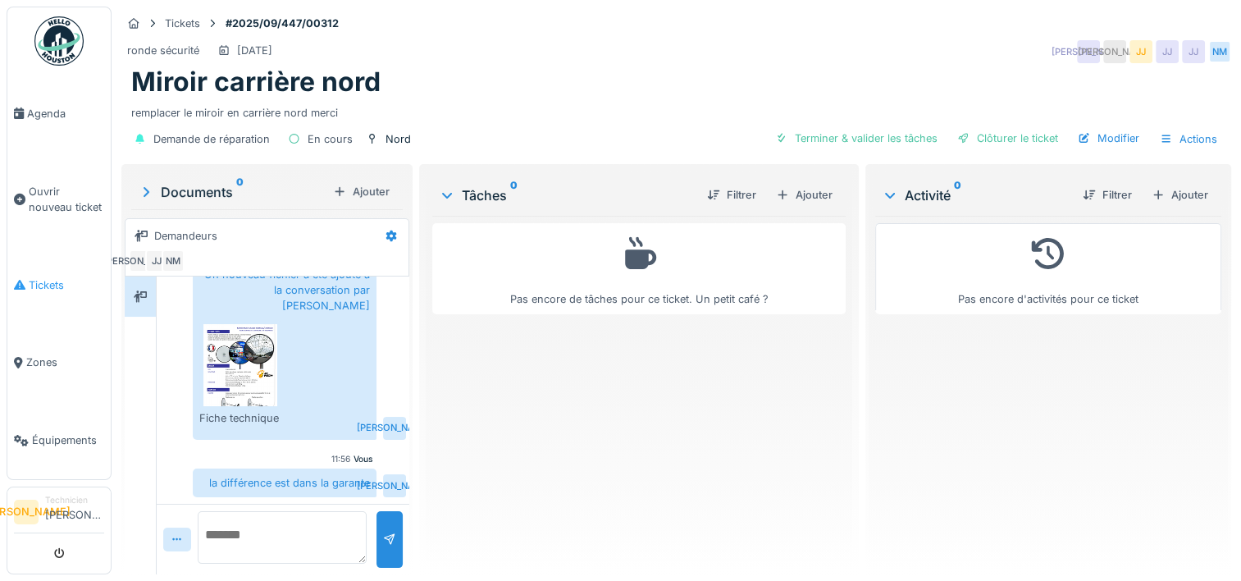
click at [37, 248] on link "Tickets" at bounding box center [58, 285] width 103 height 78
